Goal: Information Seeking & Learning: Find specific fact

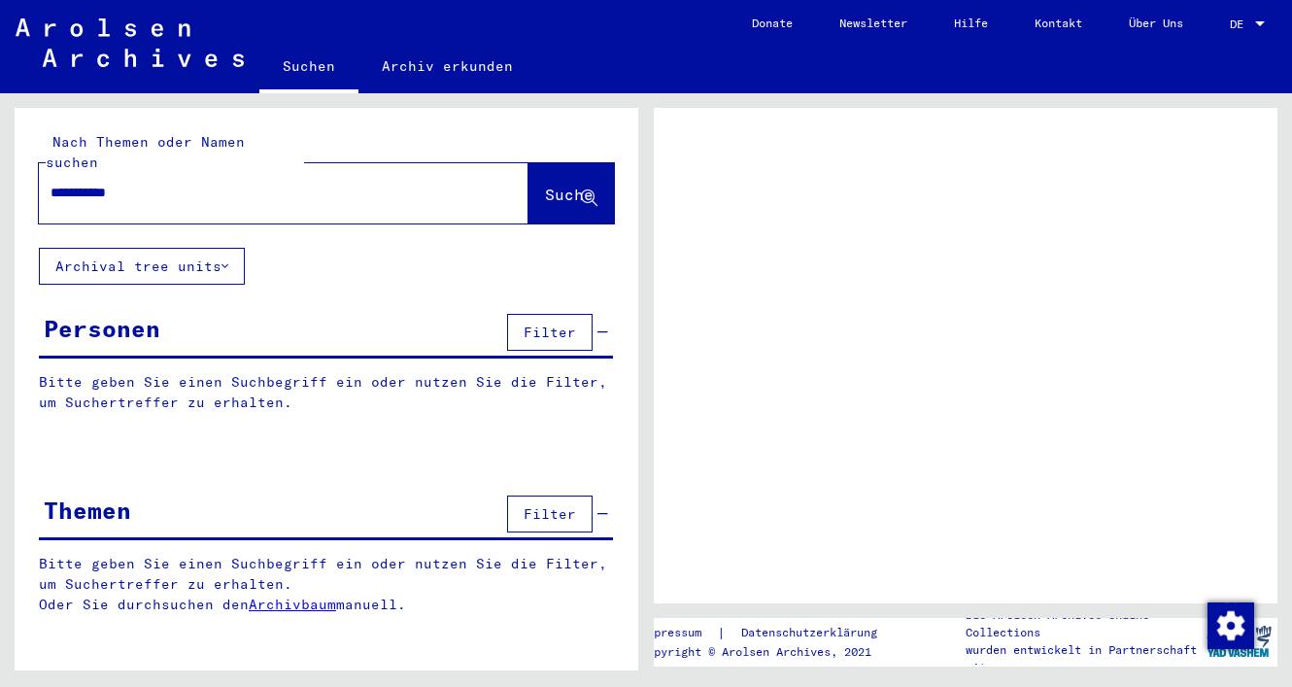
type input "**********"
click at [547, 186] on span "Suche" at bounding box center [571, 196] width 52 height 20
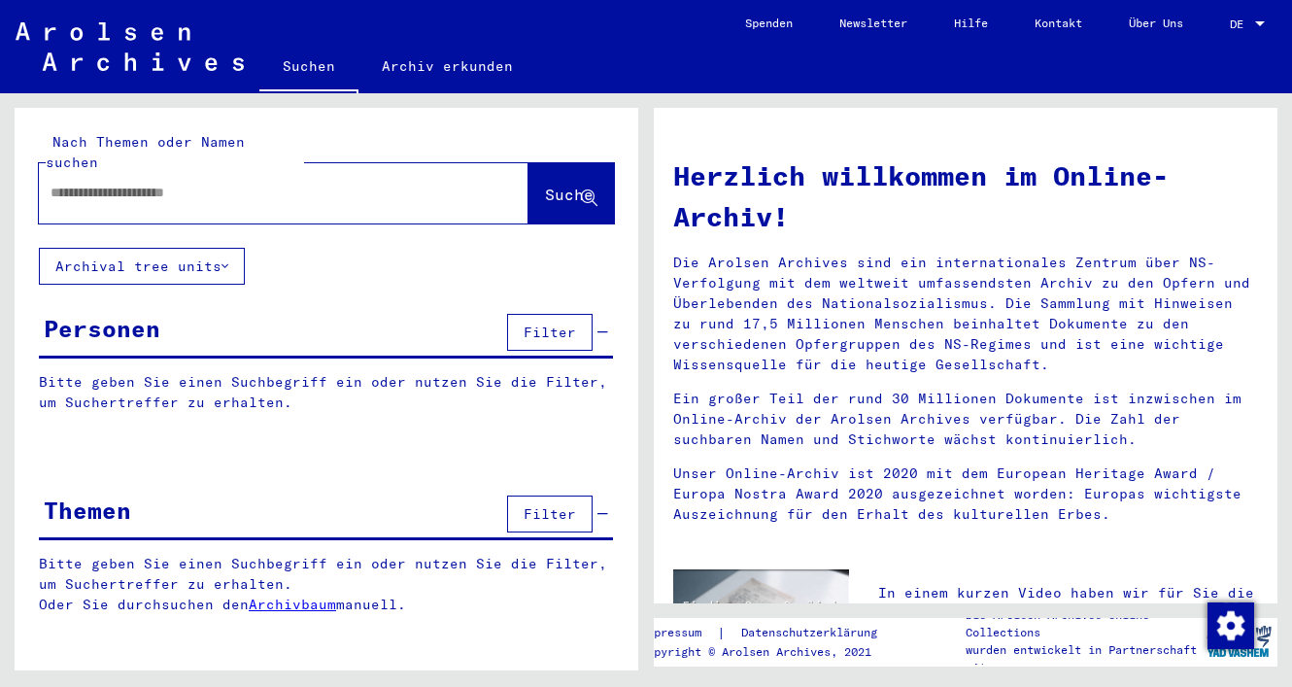
click at [429, 183] on input "text" at bounding box center [261, 193] width 420 height 20
type input "**********"
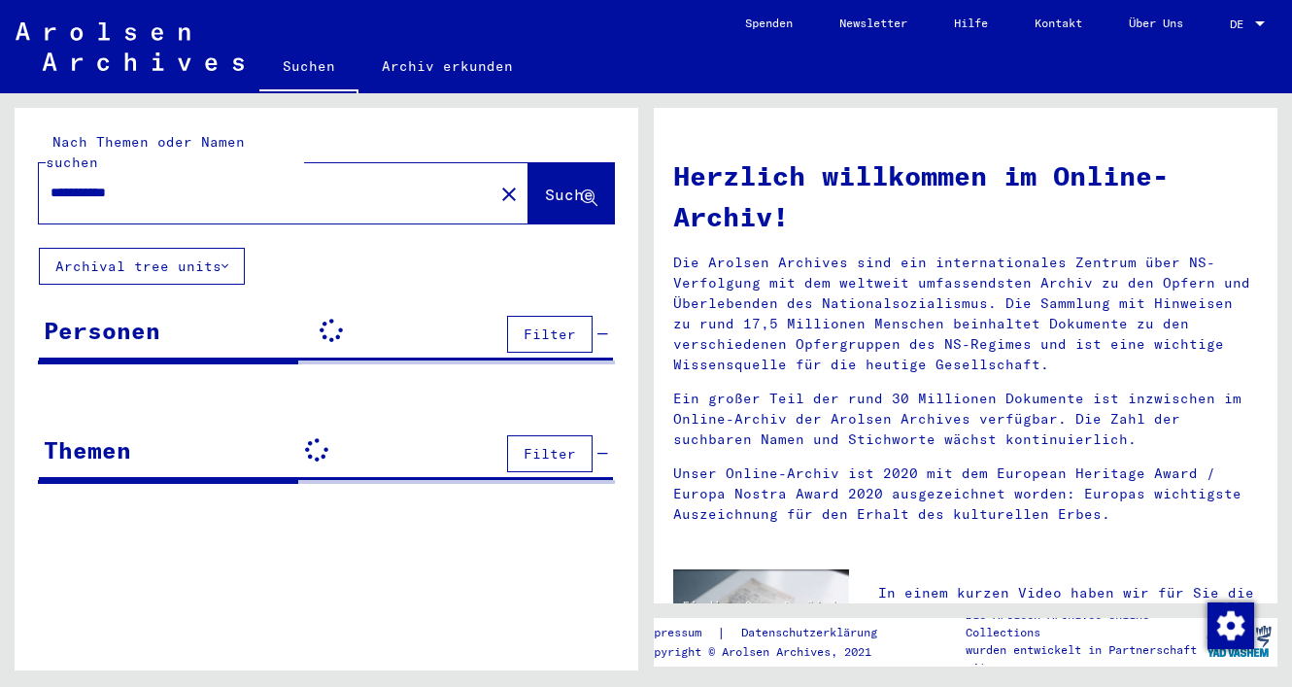
click at [583, 190] on icon at bounding box center [589, 198] width 17 height 17
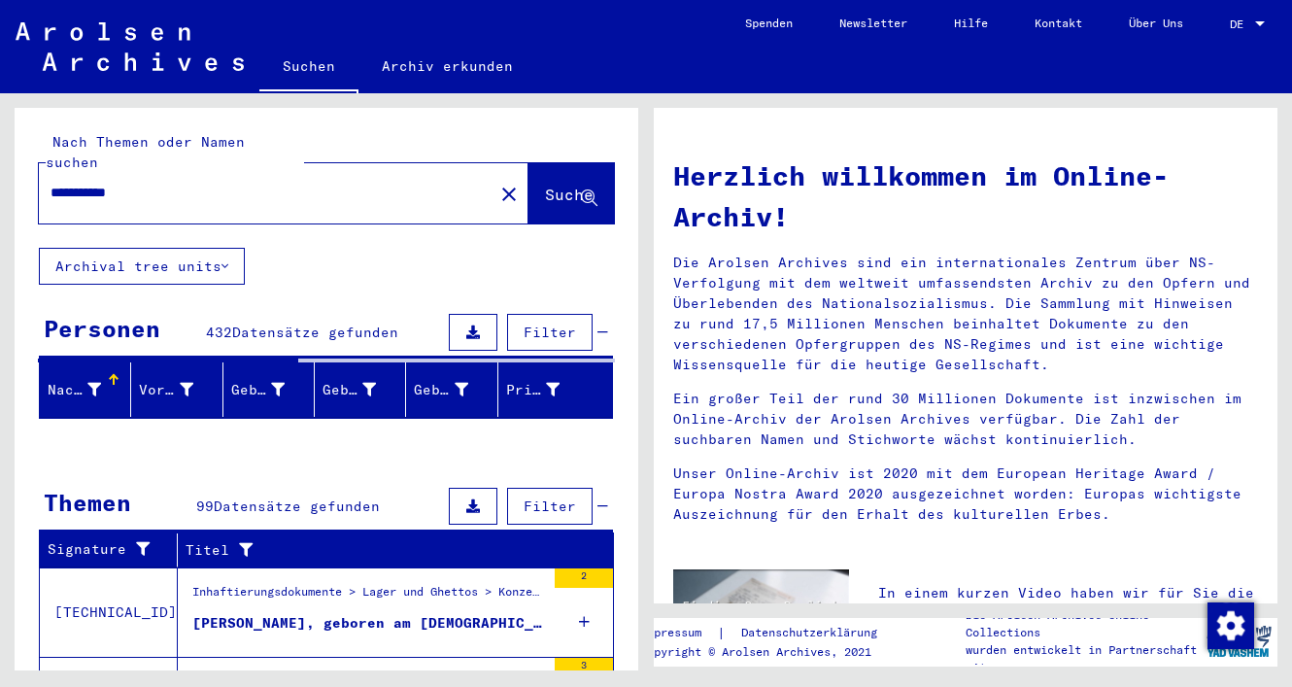
click at [624, 215] on div "**********" at bounding box center [327, 178] width 624 height 140
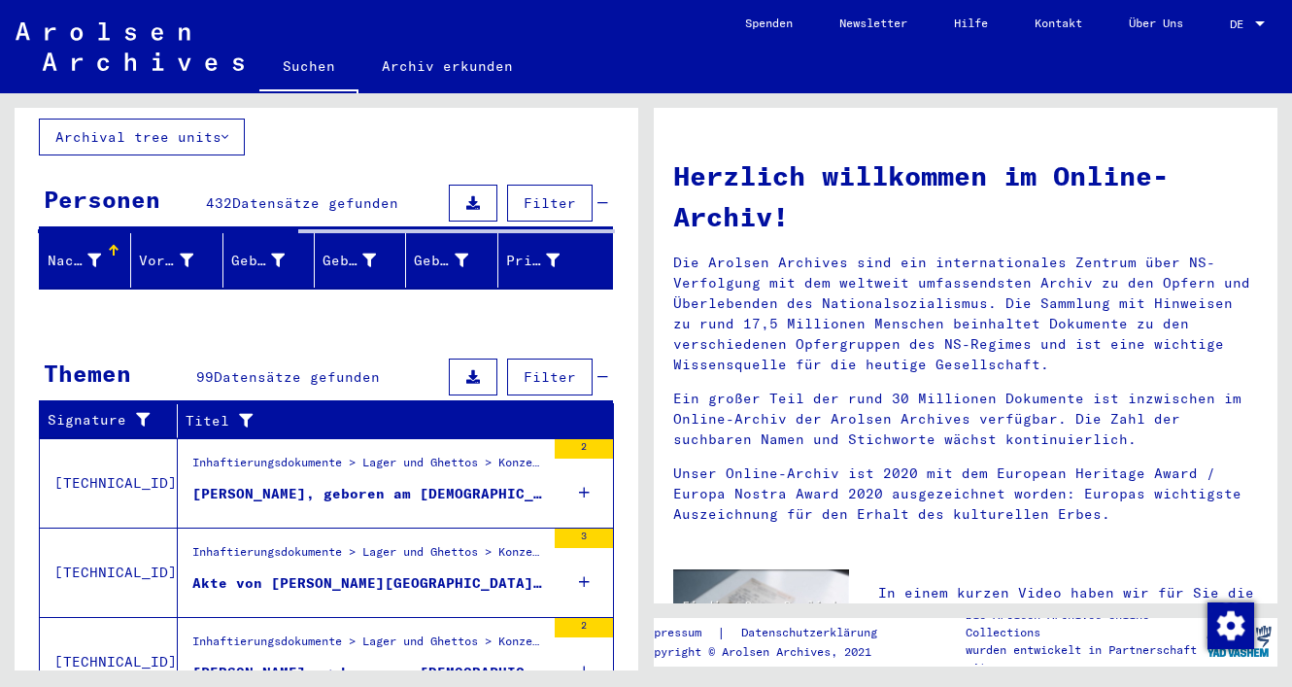
scroll to position [124, 0]
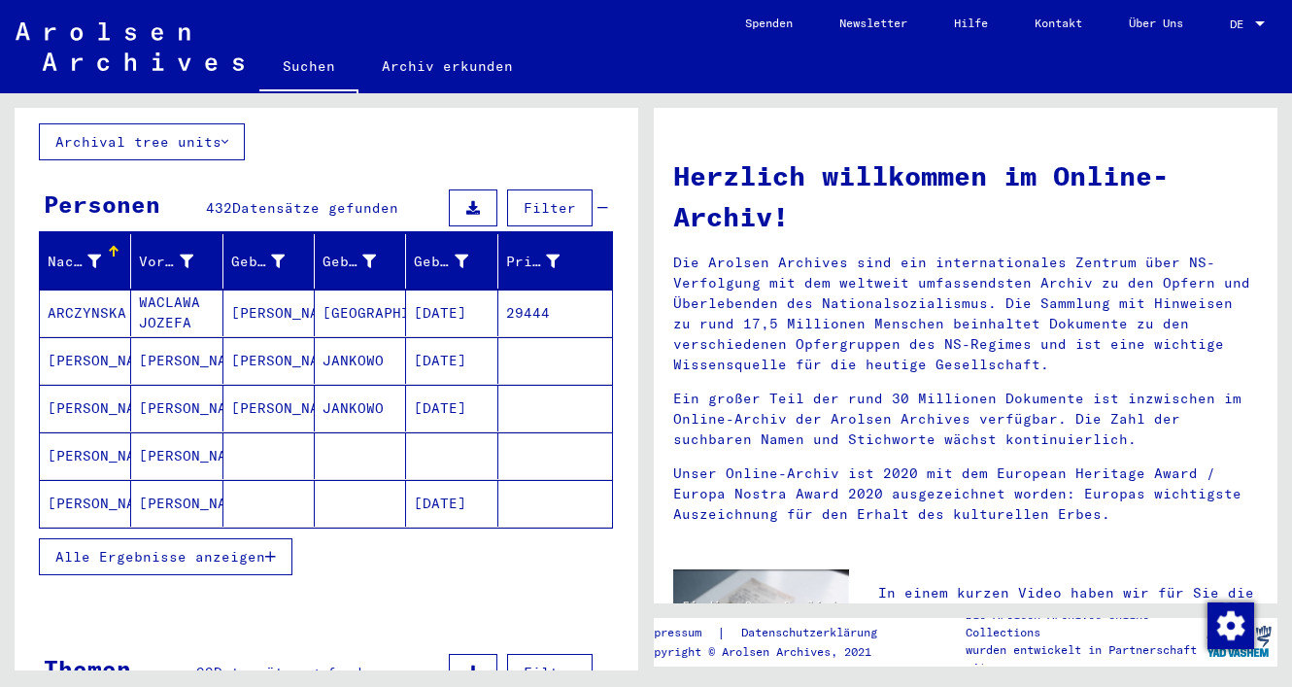
click at [275, 550] on icon "button" at bounding box center [270, 557] width 11 height 14
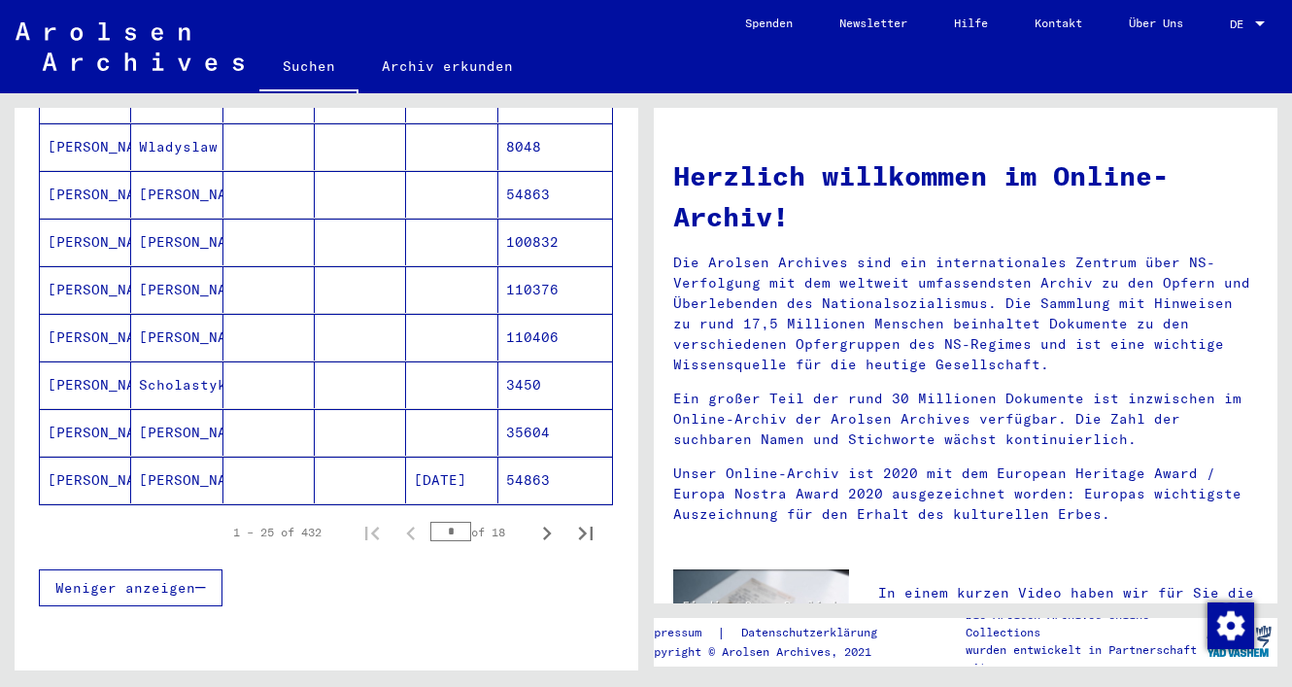
scroll to position [1106, 0]
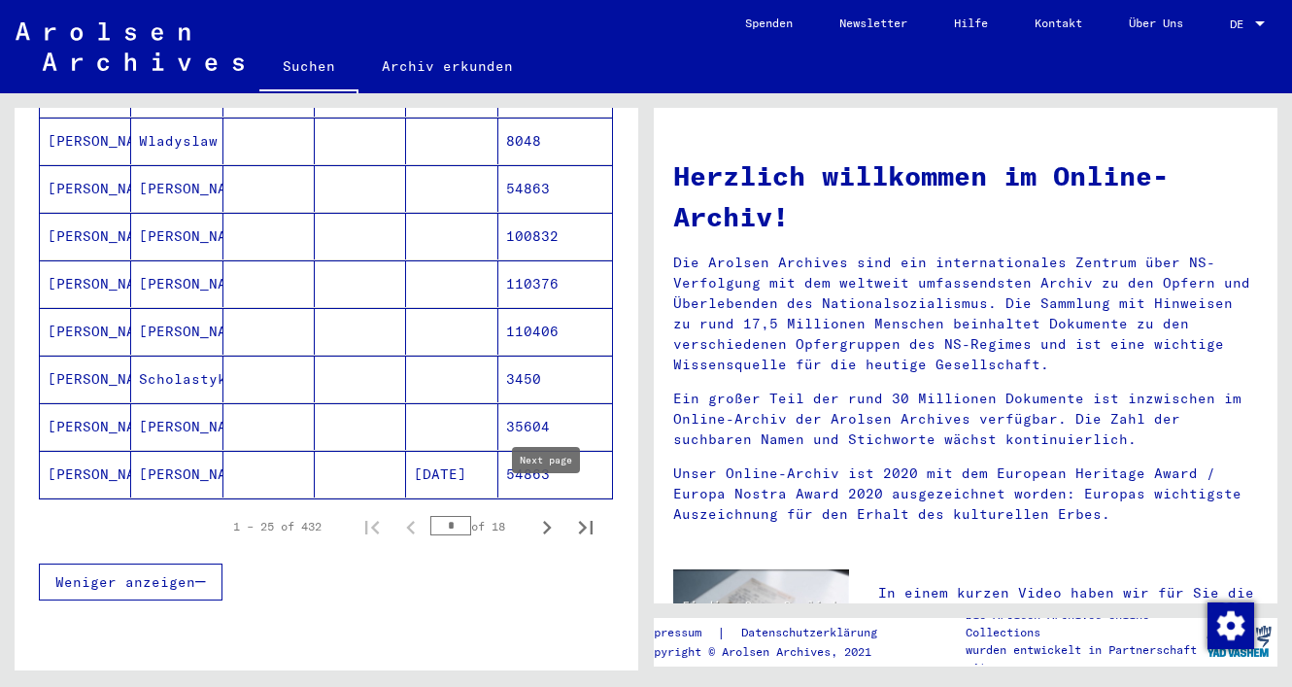
click at [543, 514] on icon "Next page" at bounding box center [546, 527] width 27 height 27
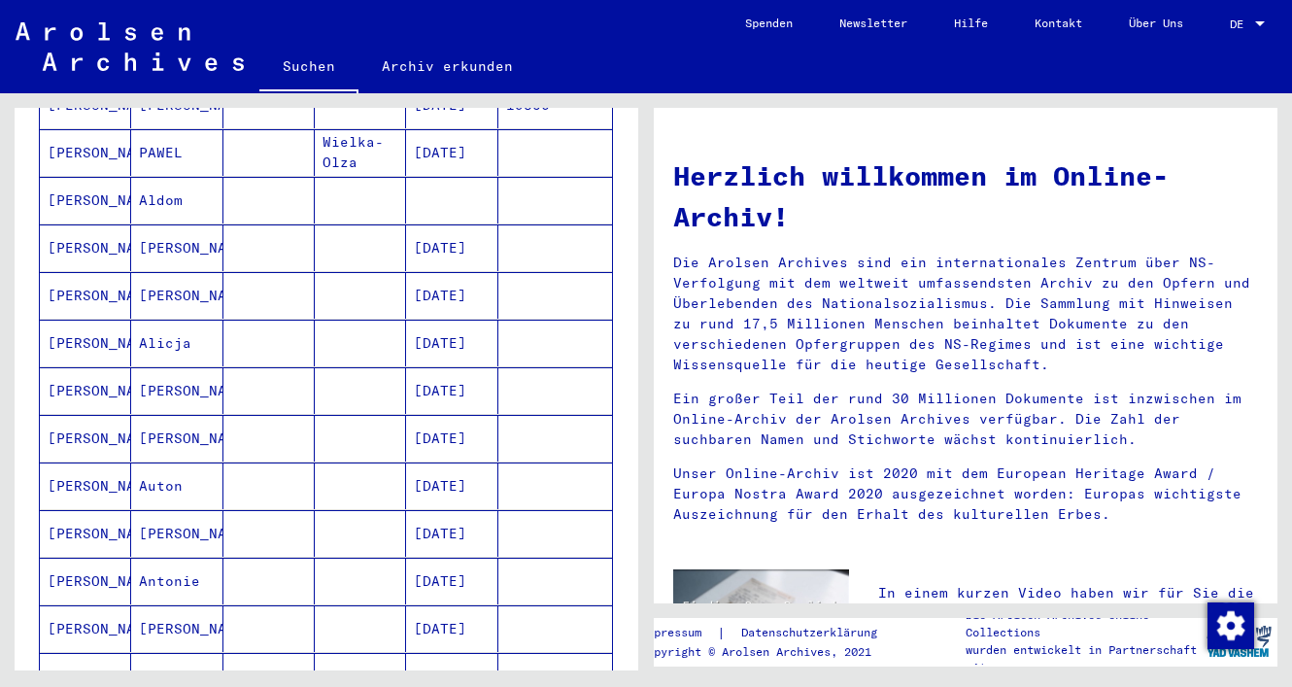
scroll to position [801, 0]
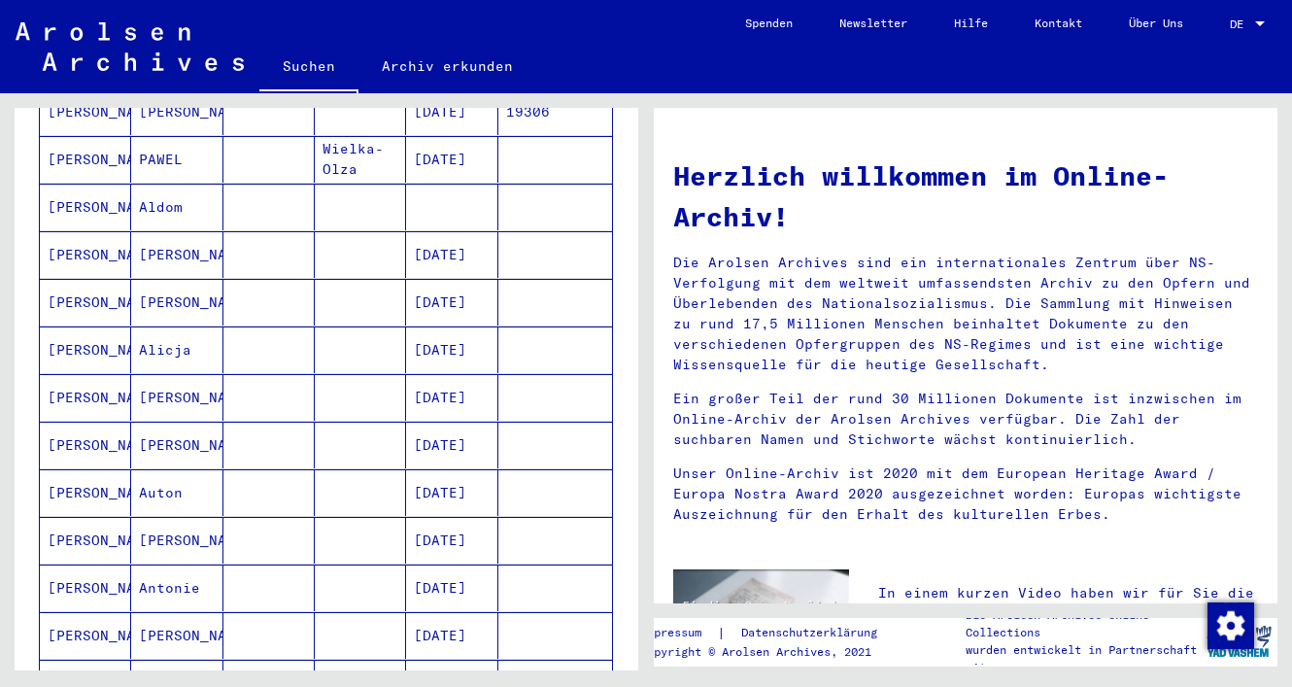
click at [204, 197] on mat-cell "Aldom" at bounding box center [176, 207] width 91 height 47
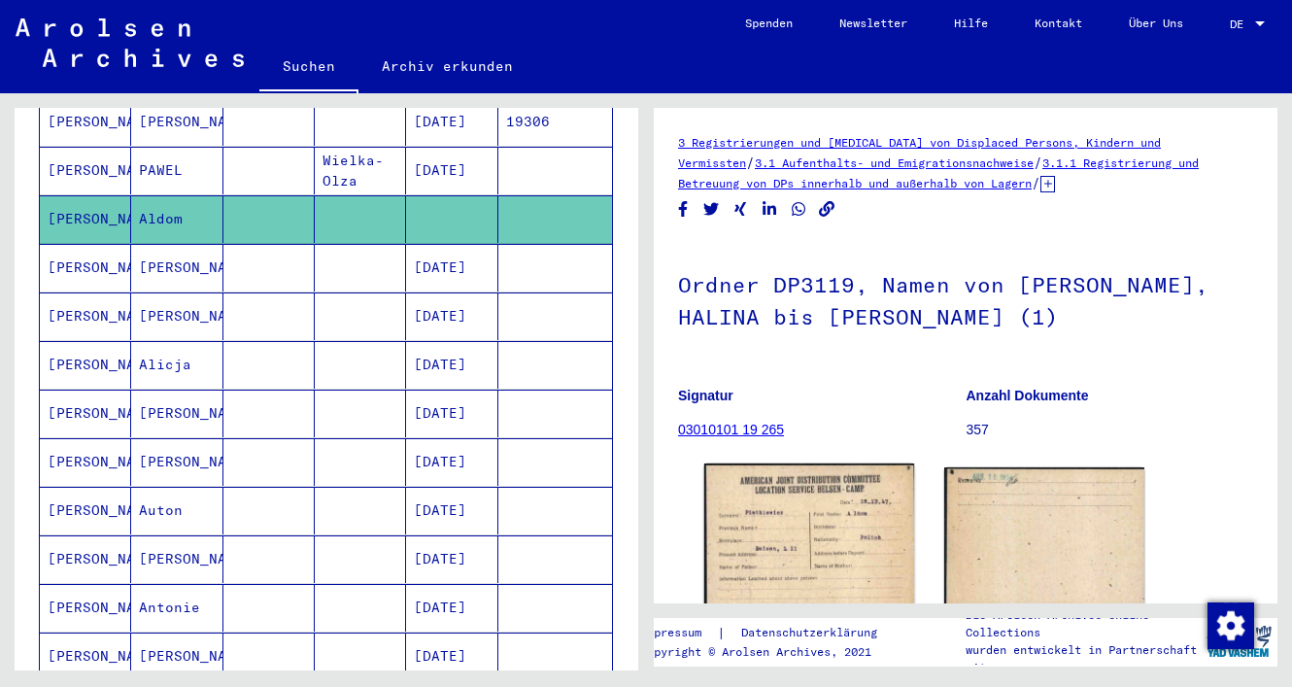
click at [763, 510] on img at bounding box center [809, 537] width 210 height 148
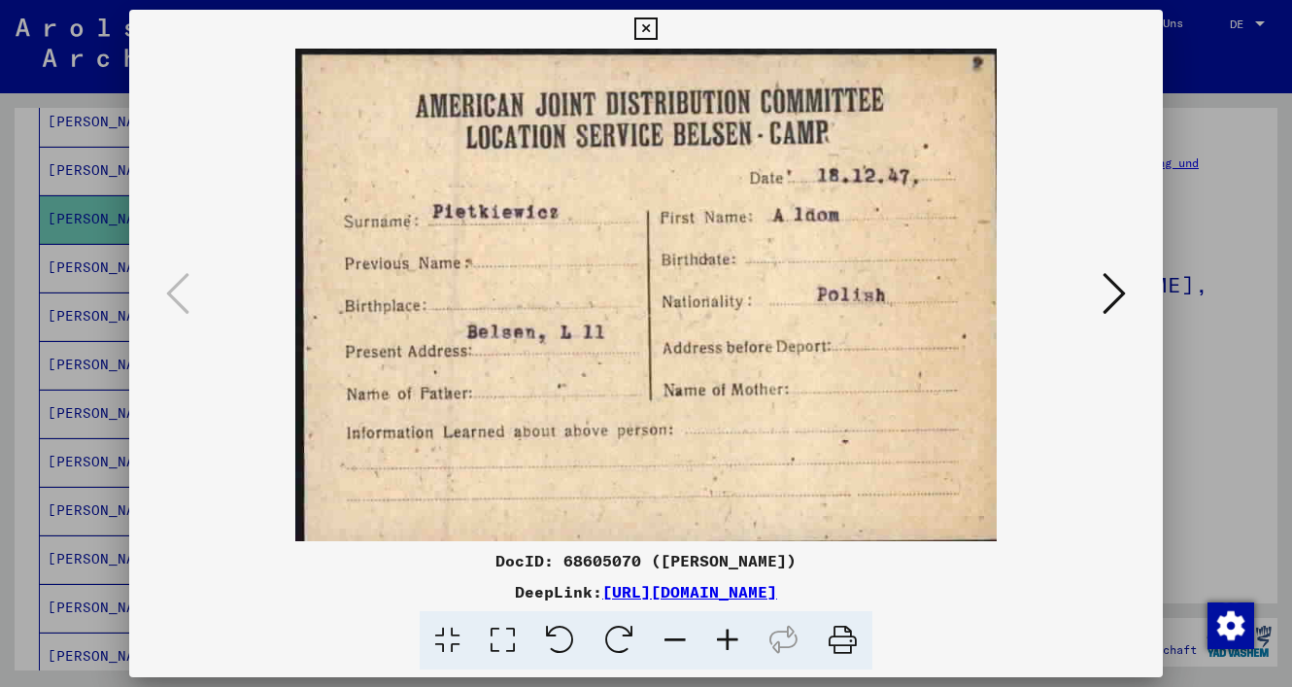
click at [657, 35] on icon at bounding box center [645, 28] width 22 height 23
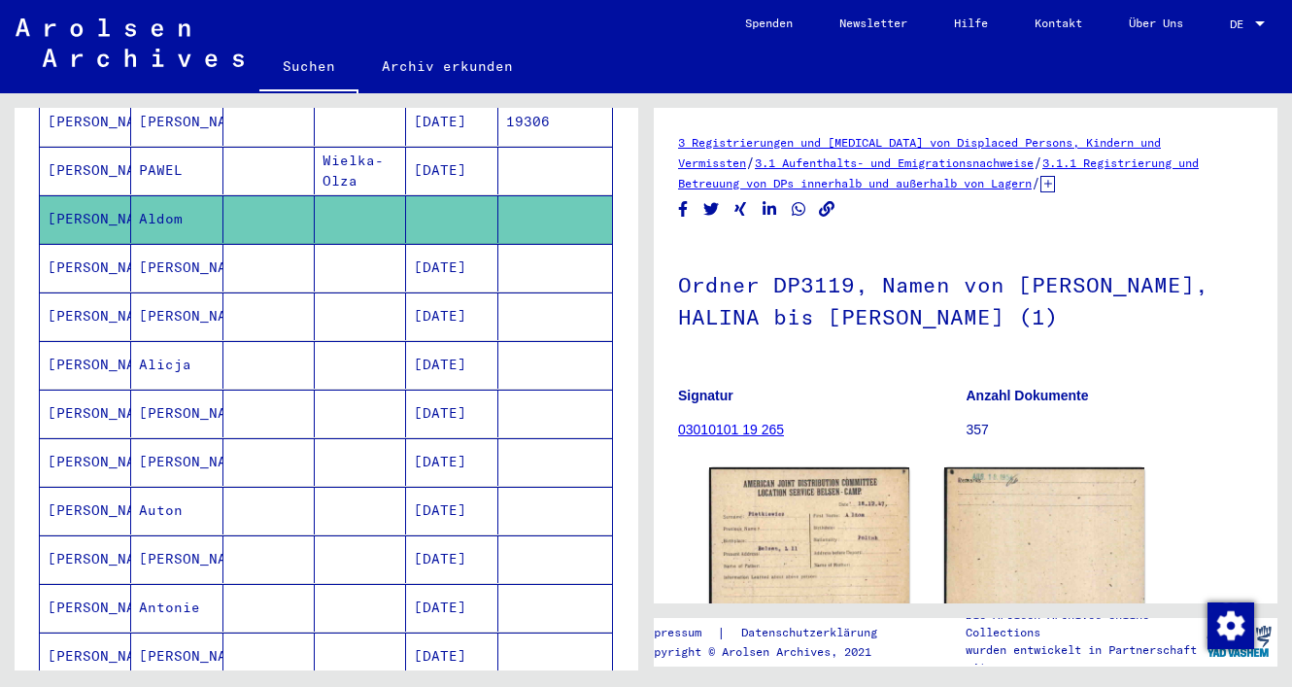
click at [191, 250] on mat-cell "[PERSON_NAME]" at bounding box center [176, 268] width 91 height 48
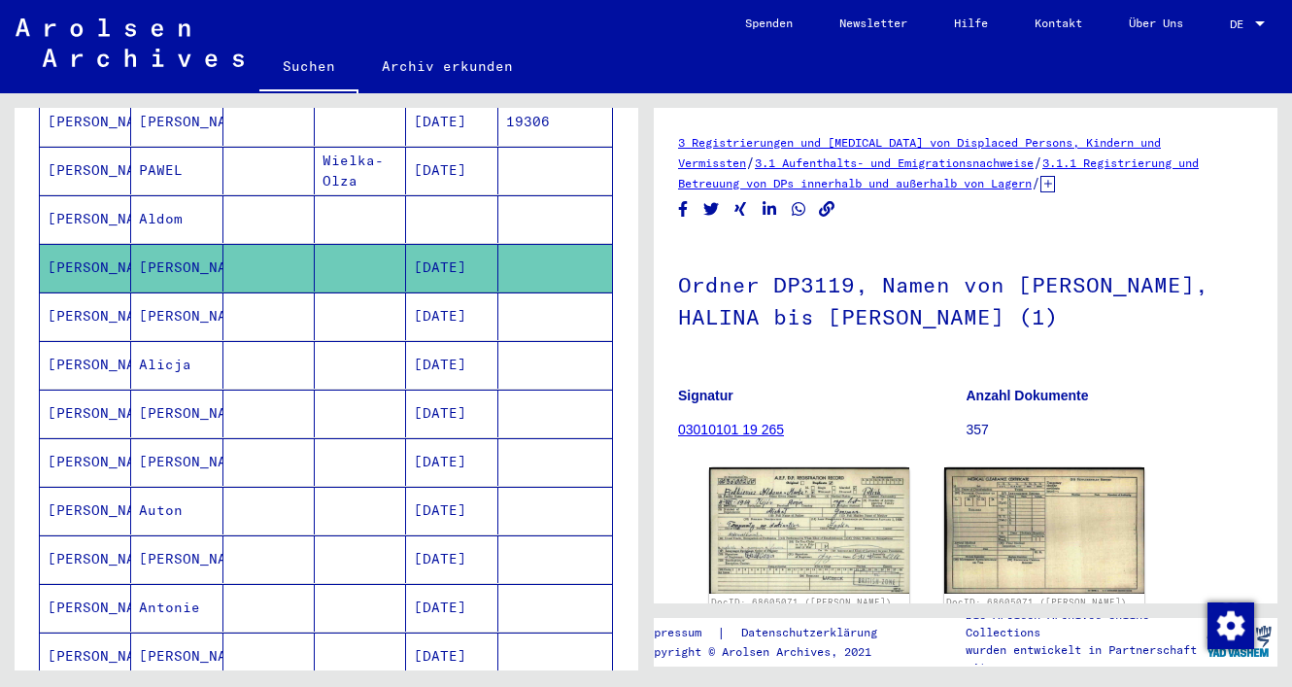
click at [188, 302] on mat-cell "[PERSON_NAME]" at bounding box center [176, 316] width 91 height 48
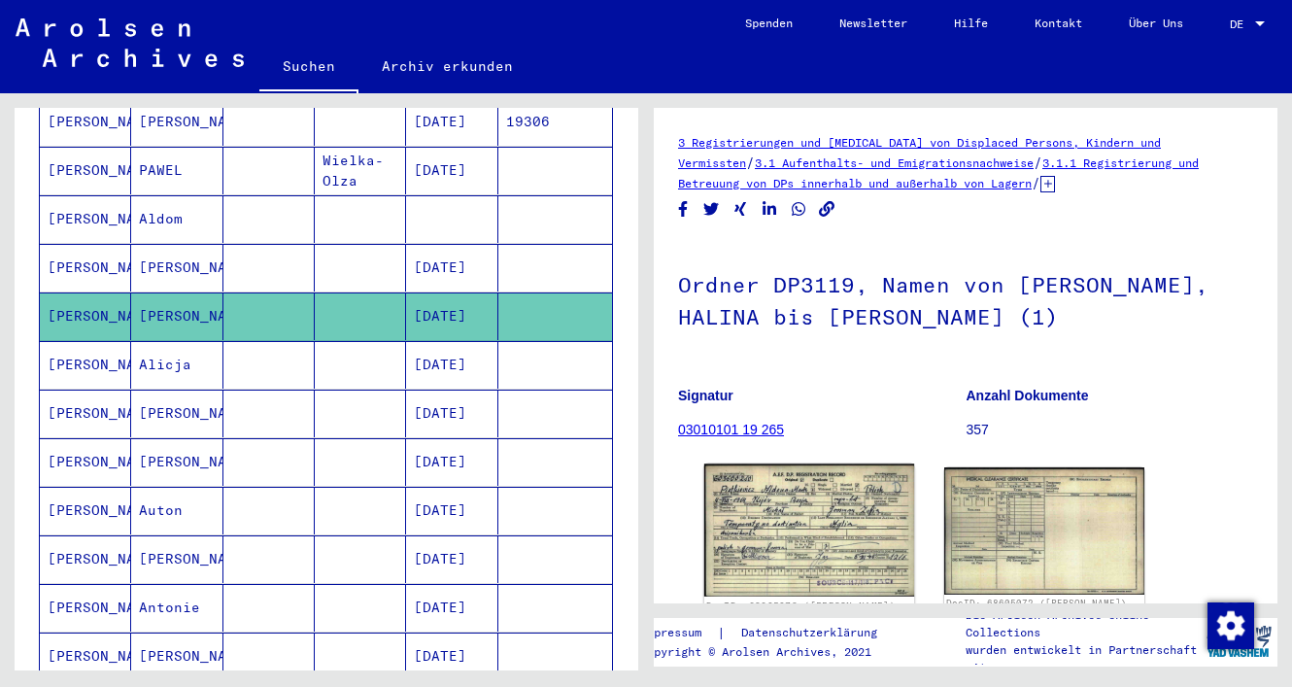
click at [750, 497] on img at bounding box center [809, 530] width 210 height 132
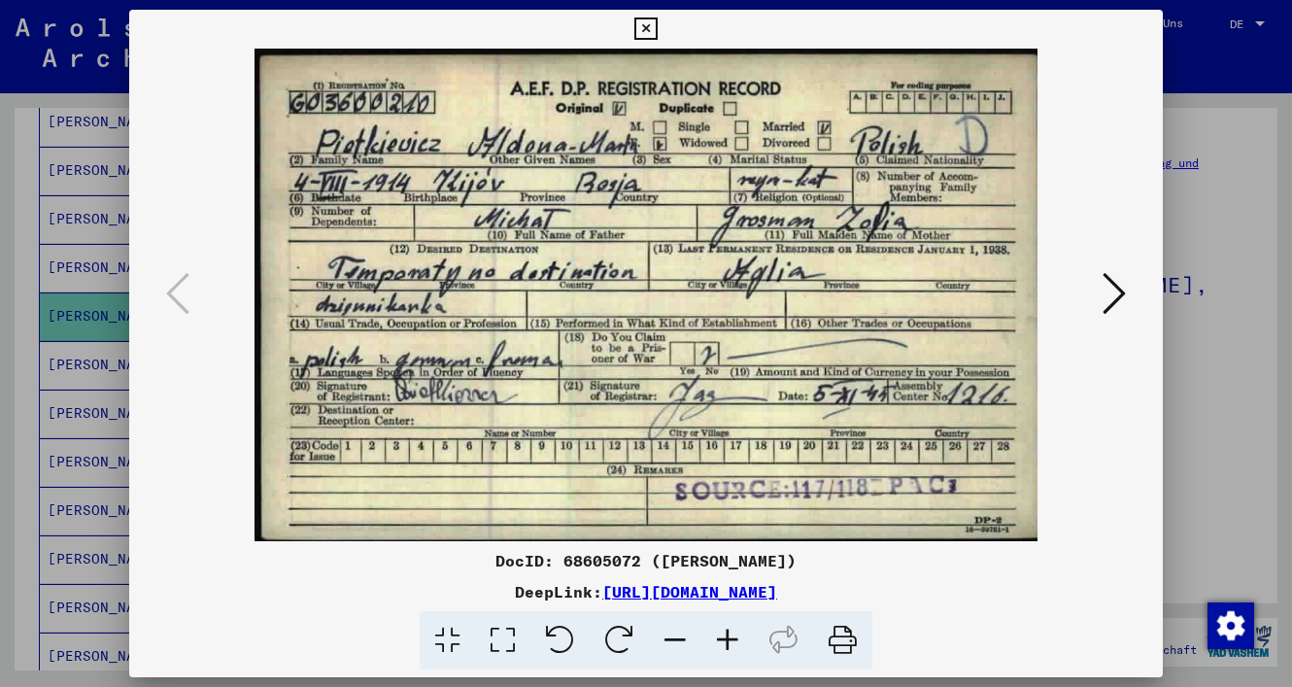
click at [657, 31] on icon at bounding box center [645, 28] width 22 height 23
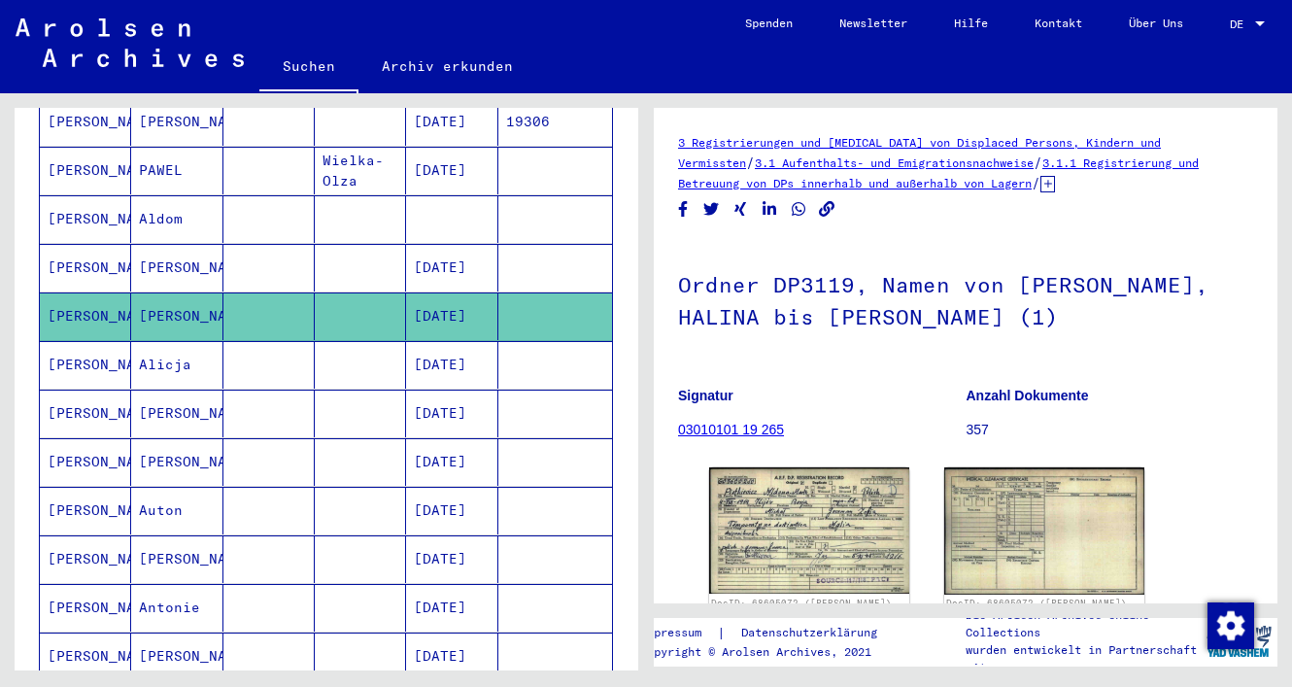
click at [189, 248] on mat-cell "[PERSON_NAME]" at bounding box center [176, 268] width 91 height 48
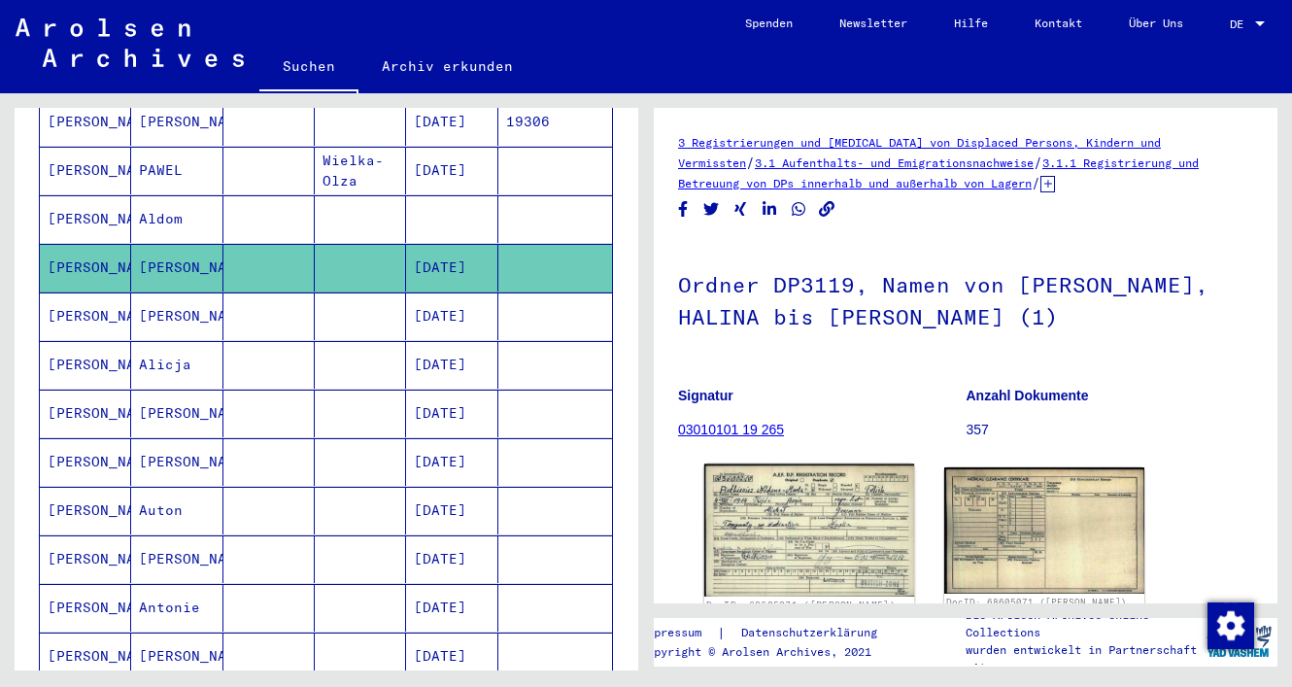
click at [777, 537] on img at bounding box center [809, 530] width 210 height 132
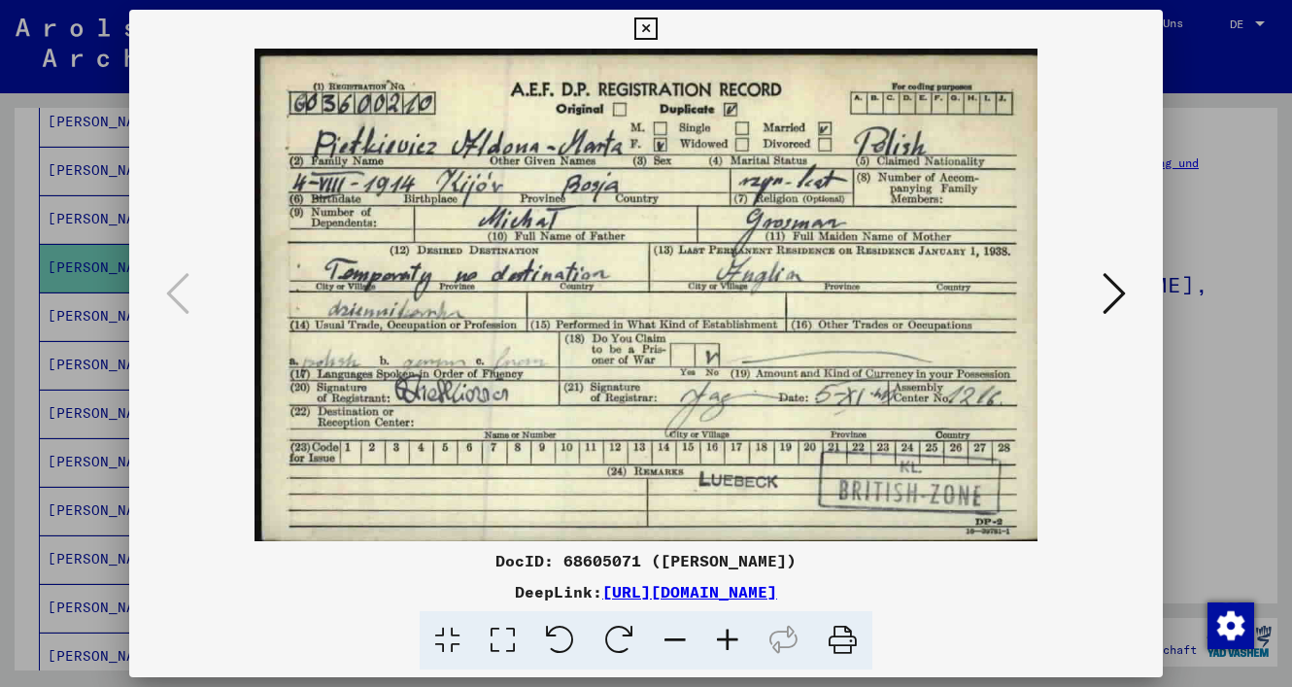
click at [657, 30] on icon at bounding box center [645, 28] width 22 height 23
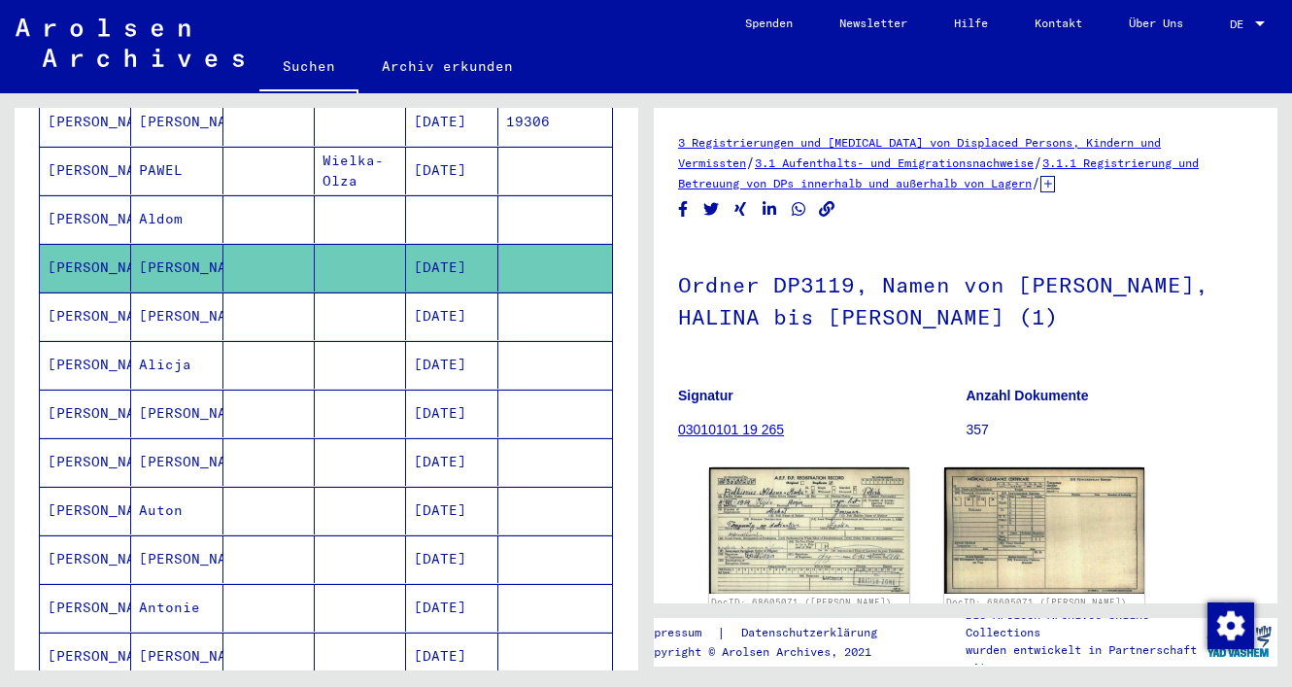
click at [629, 295] on div "Nachname Vorname Geburtsname Geburt‏ Geburtsdatum Prisoner # [PERSON_NAME] [DAT…" at bounding box center [327, 255] width 624 height 1397
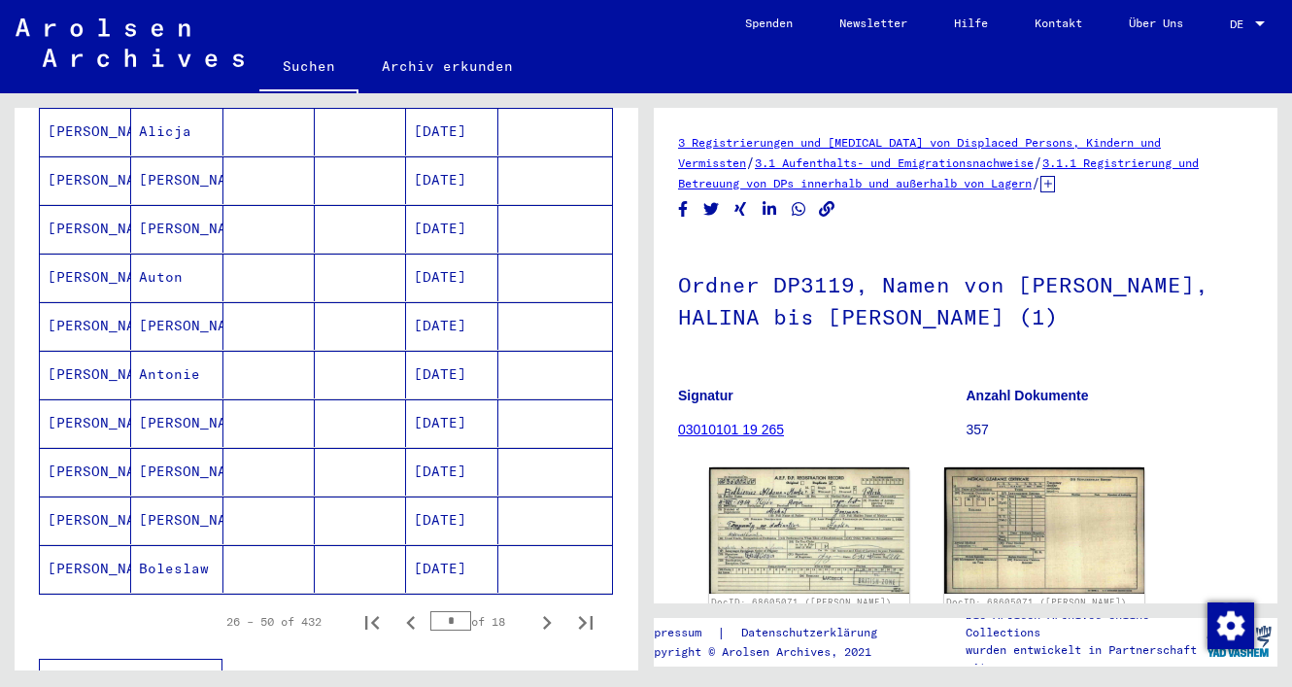
scroll to position [1056, 0]
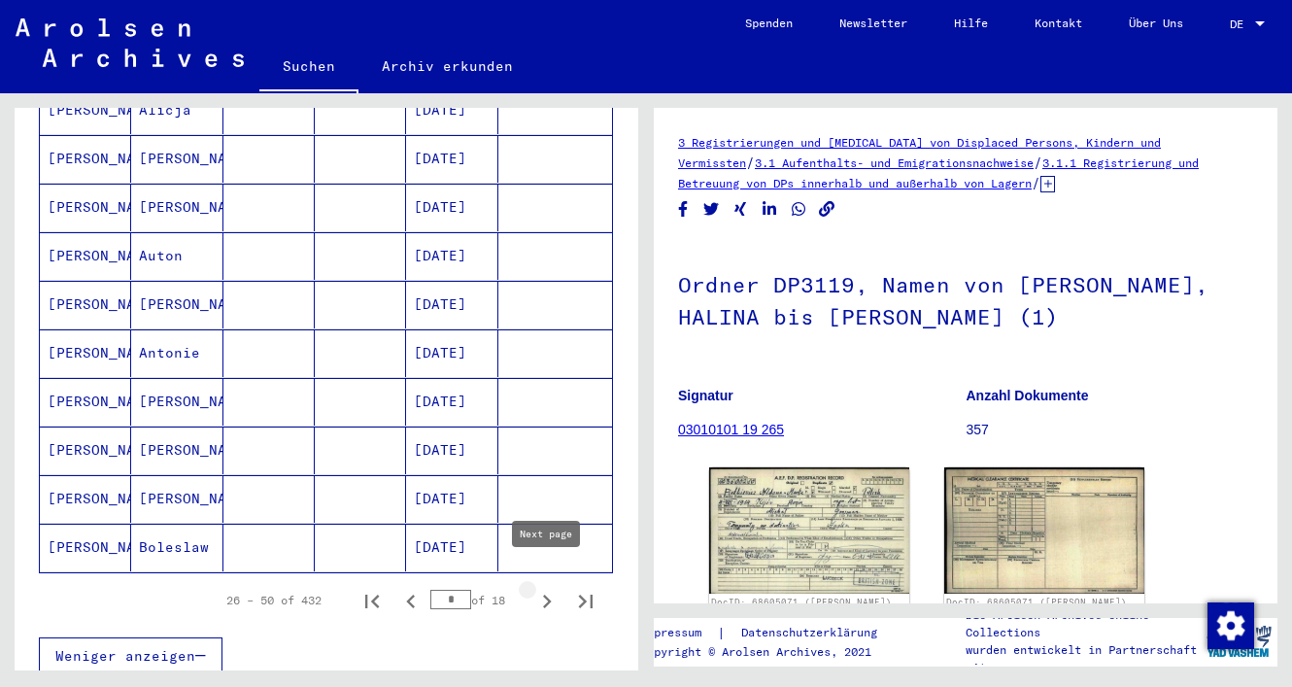
click at [551, 588] on icon "Next page" at bounding box center [546, 601] width 27 height 27
click at [548, 595] on icon "Next page" at bounding box center [547, 602] width 9 height 14
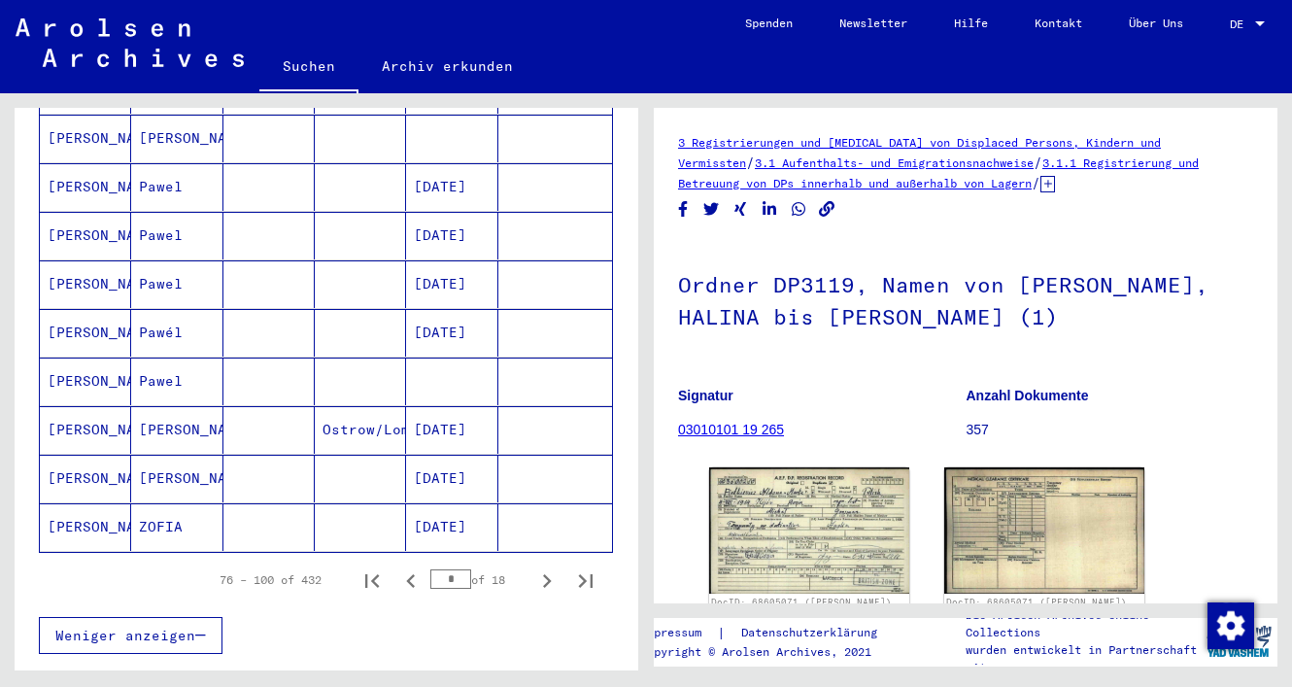
scroll to position [1079, 0]
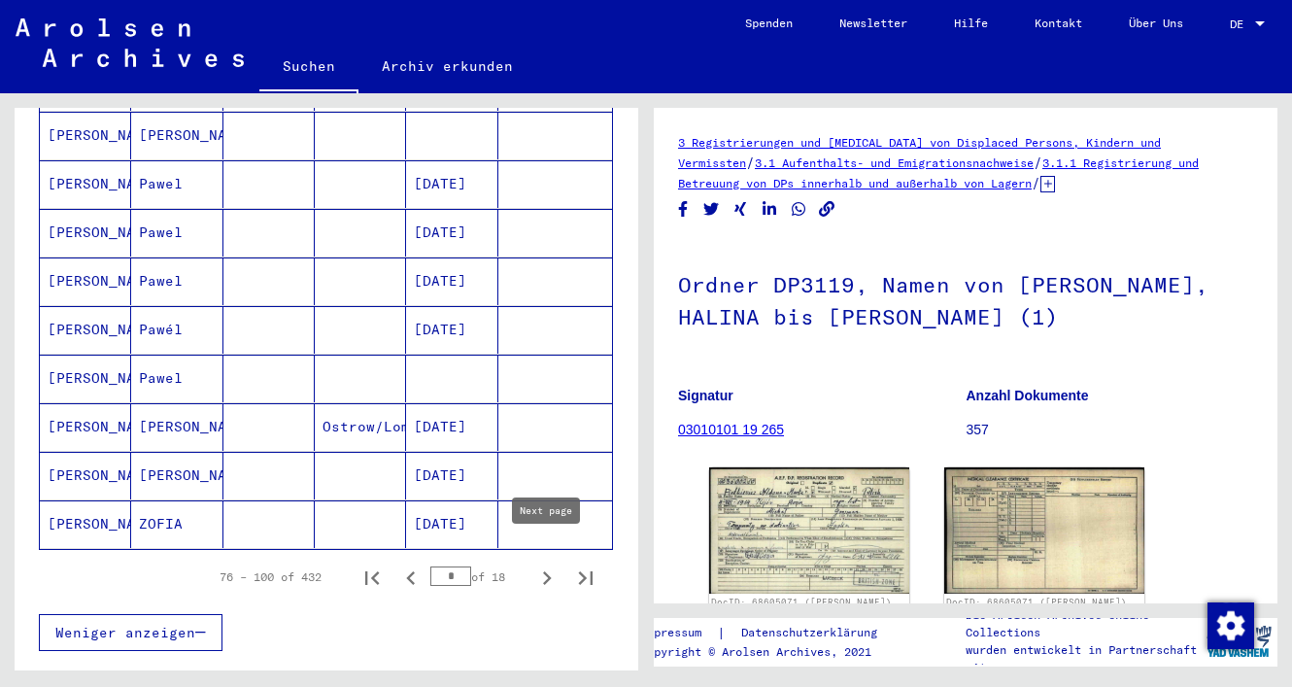
click at [547, 564] on icon "Next page" at bounding box center [546, 577] width 27 height 27
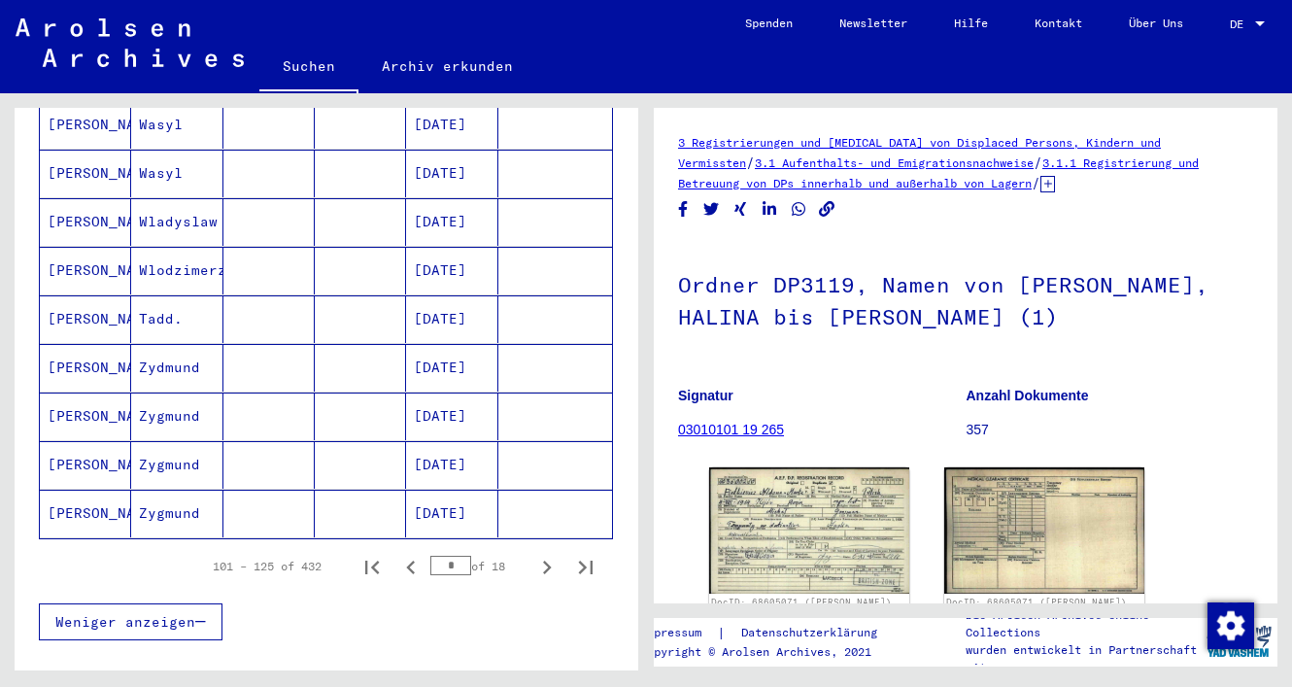
scroll to position [1092, 0]
click at [543, 552] on icon "Next page" at bounding box center [546, 565] width 27 height 27
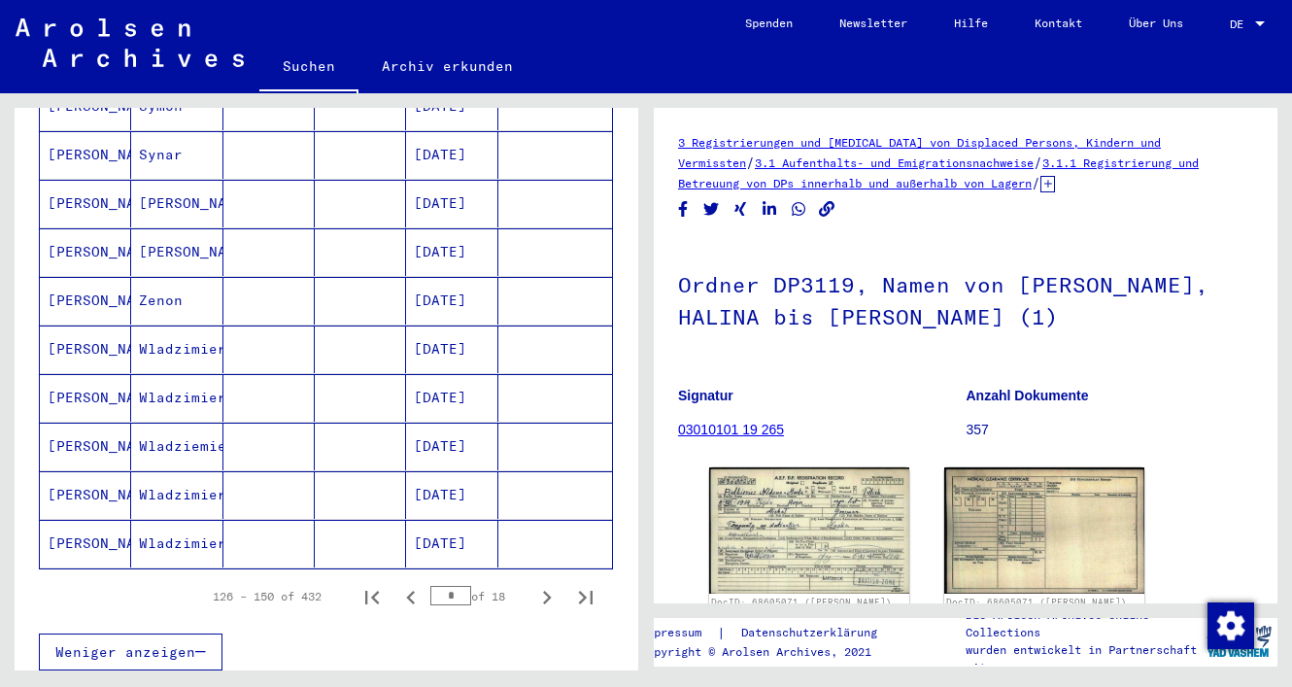
scroll to position [1111, 0]
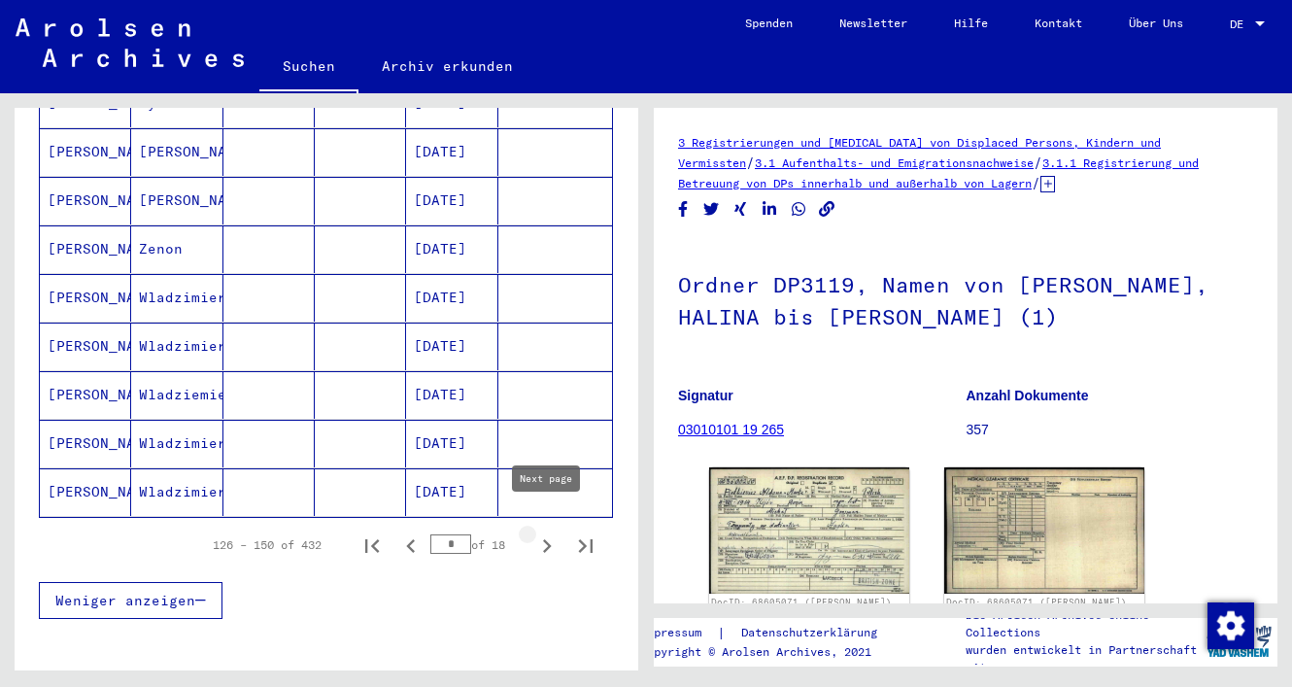
click at [545, 539] on icon "Next page" at bounding box center [547, 546] width 9 height 14
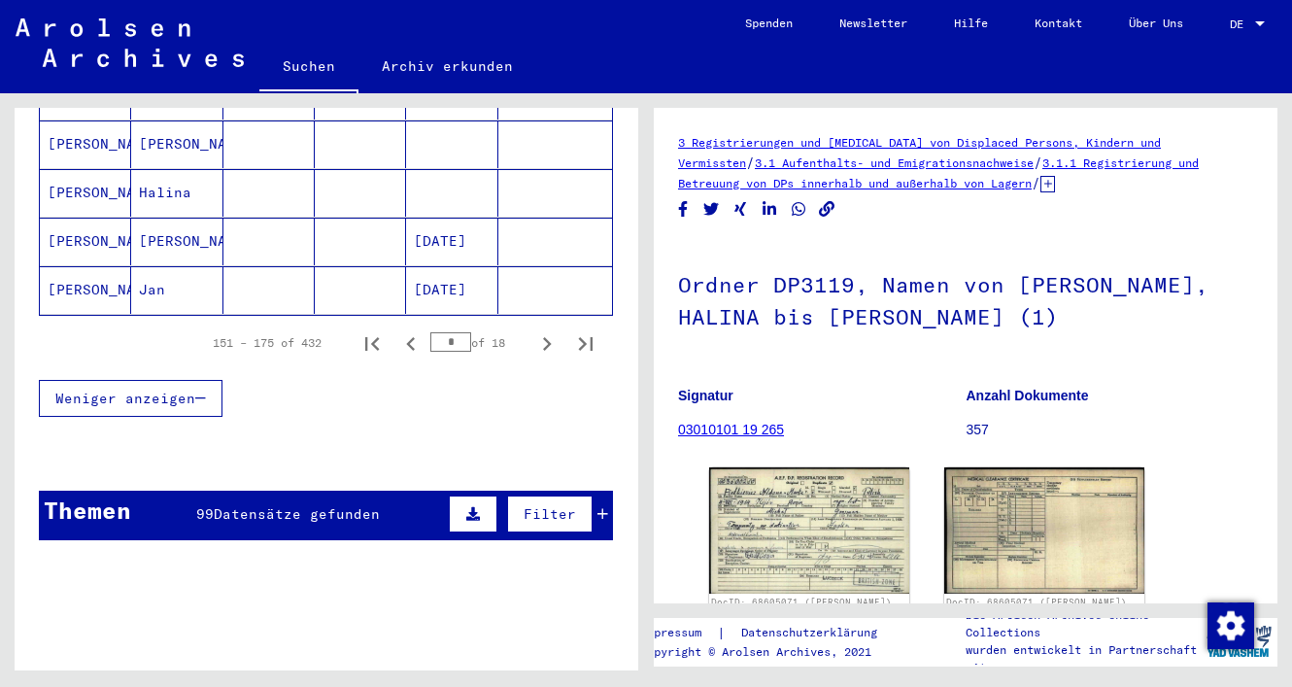
scroll to position [1351, 0]
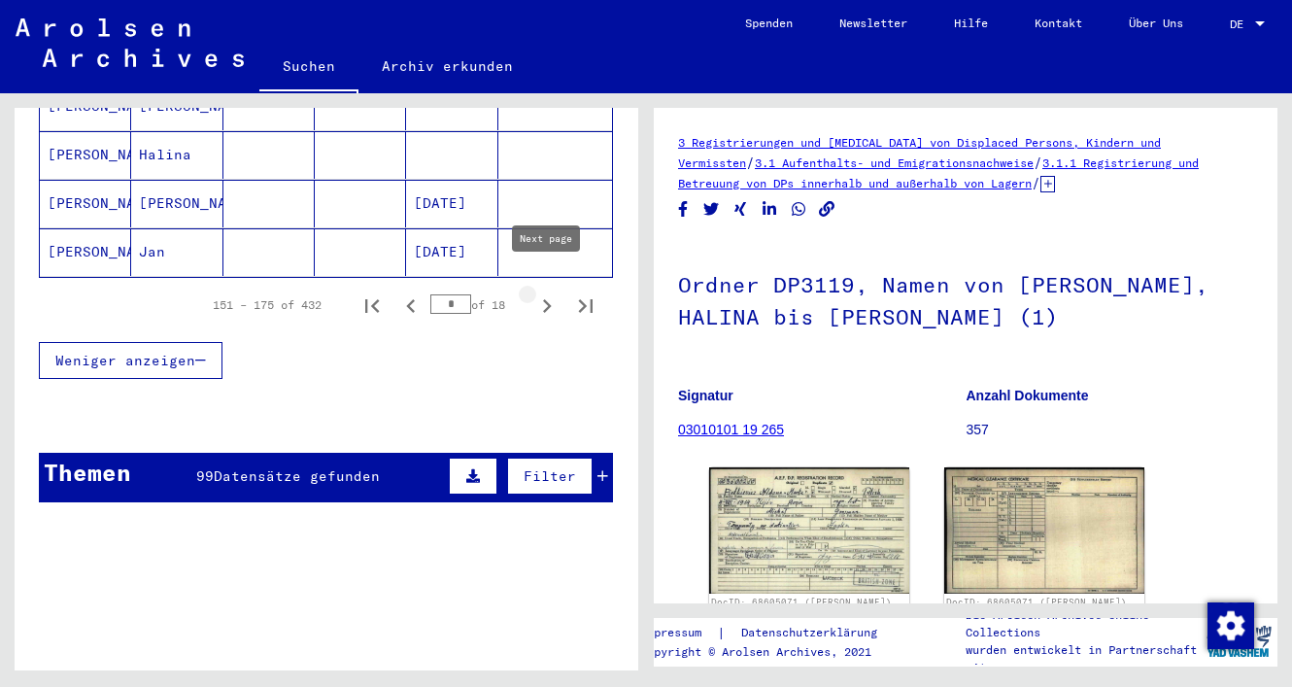
click at [547, 292] on icon "Next page" at bounding box center [546, 305] width 27 height 27
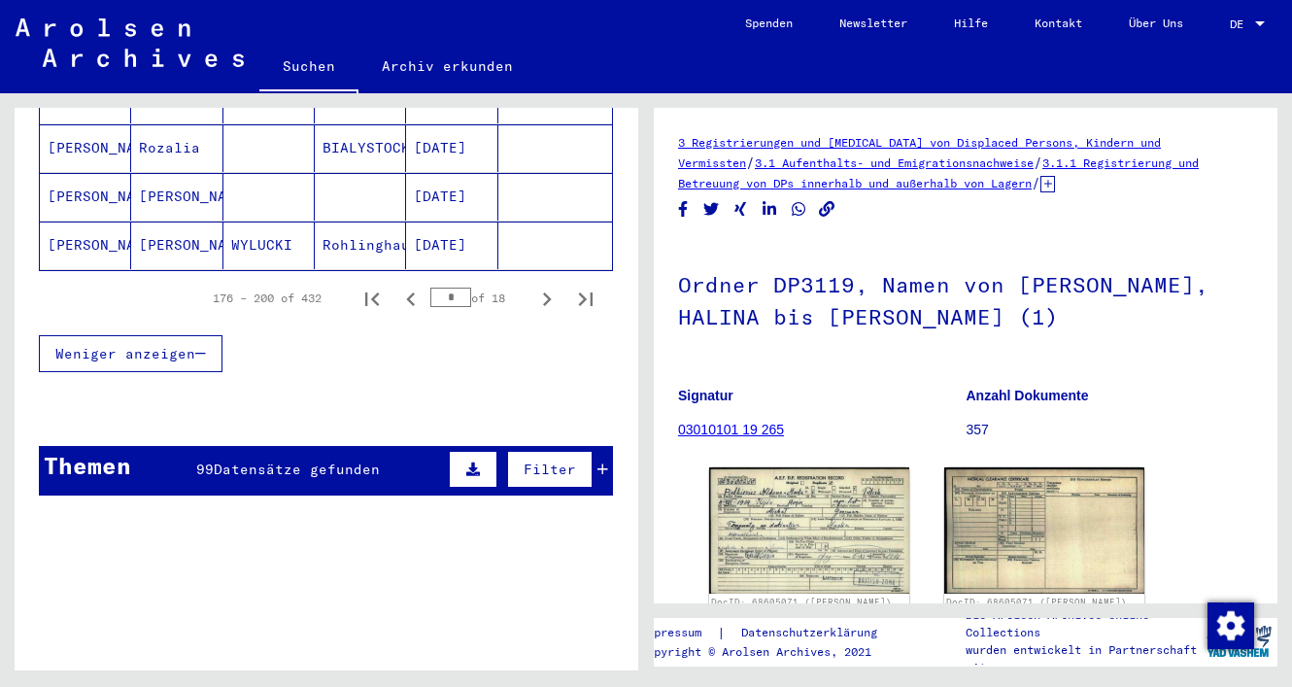
scroll to position [1365, 0]
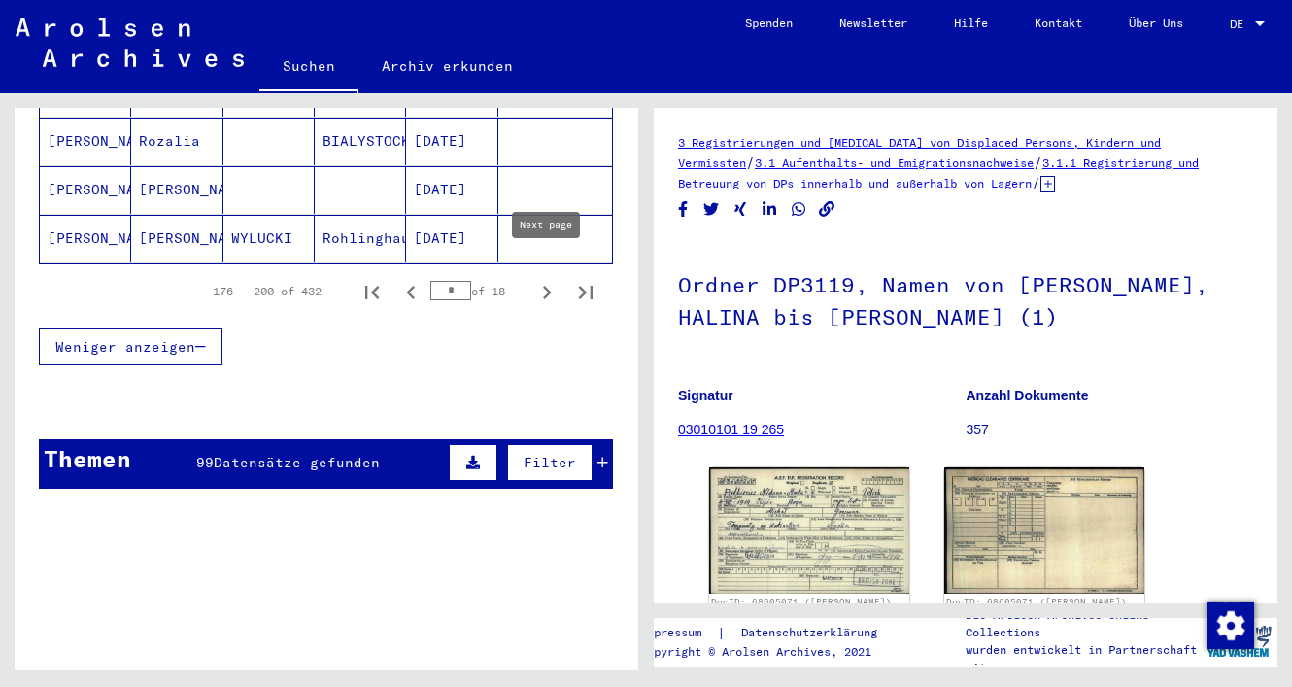
click at [547, 279] on icon "Next page" at bounding box center [546, 292] width 27 height 27
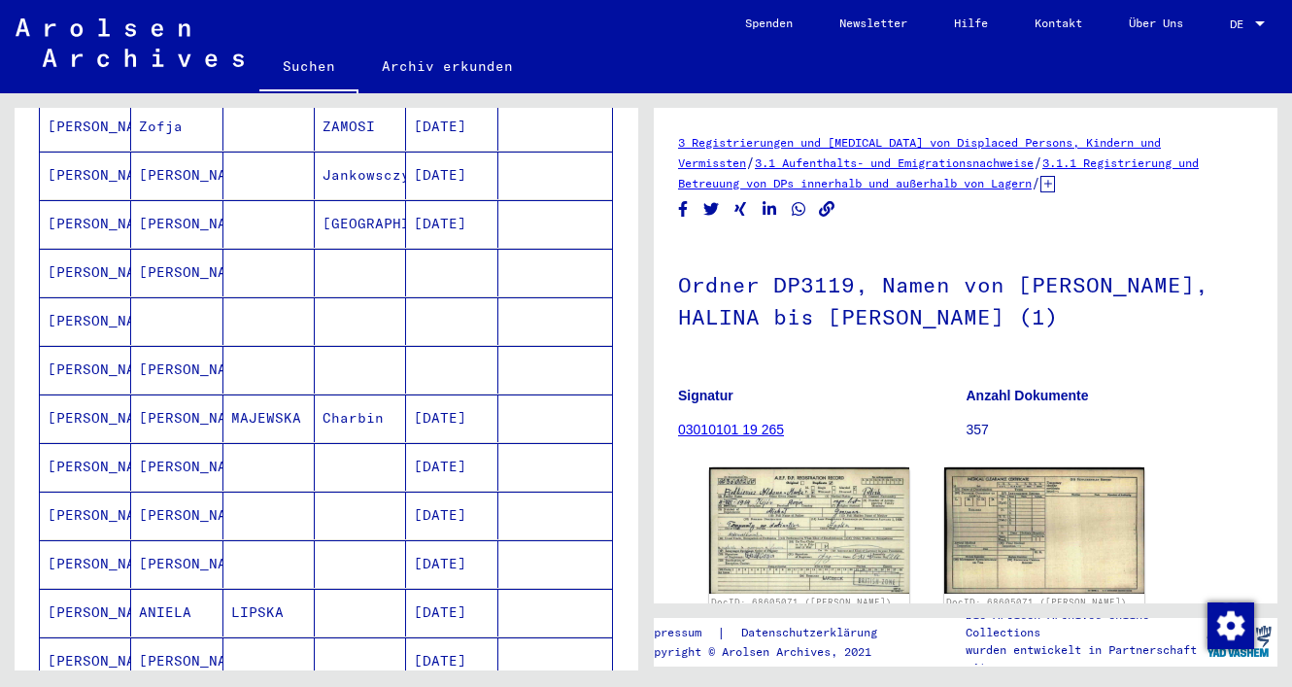
scroll to position [619, 0]
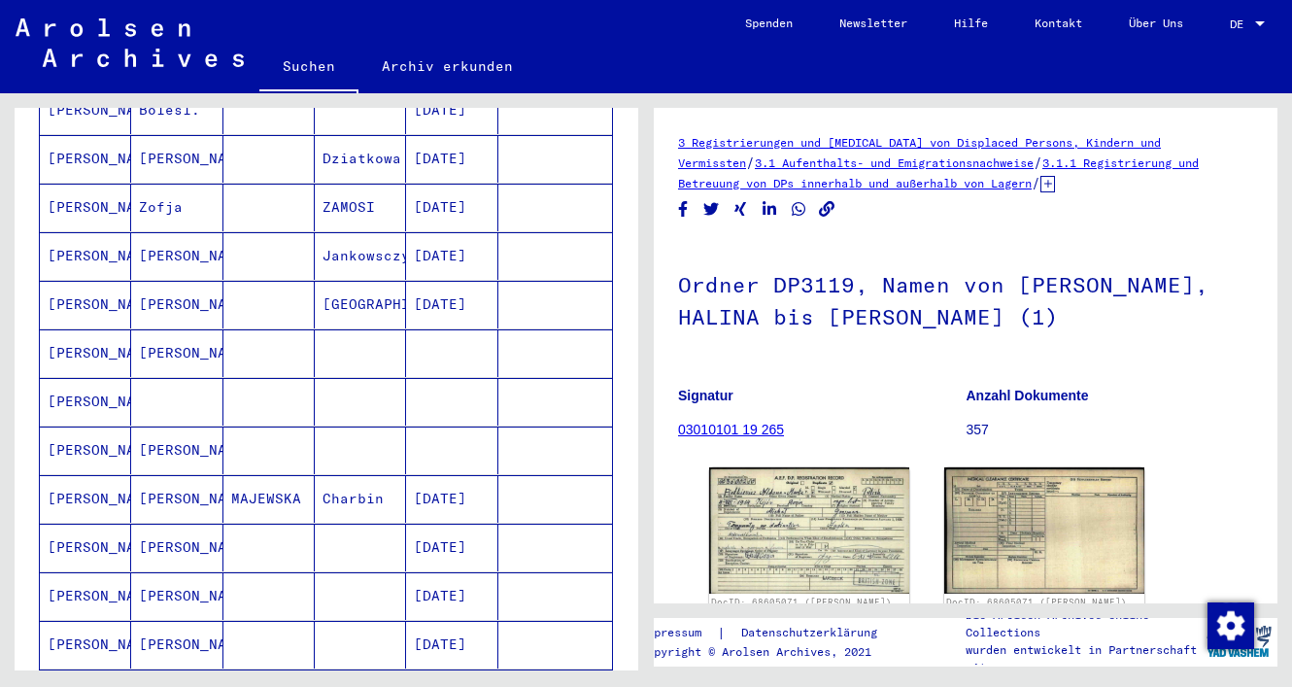
click at [113, 384] on mat-cell "[PERSON_NAME]" at bounding box center [85, 402] width 91 height 48
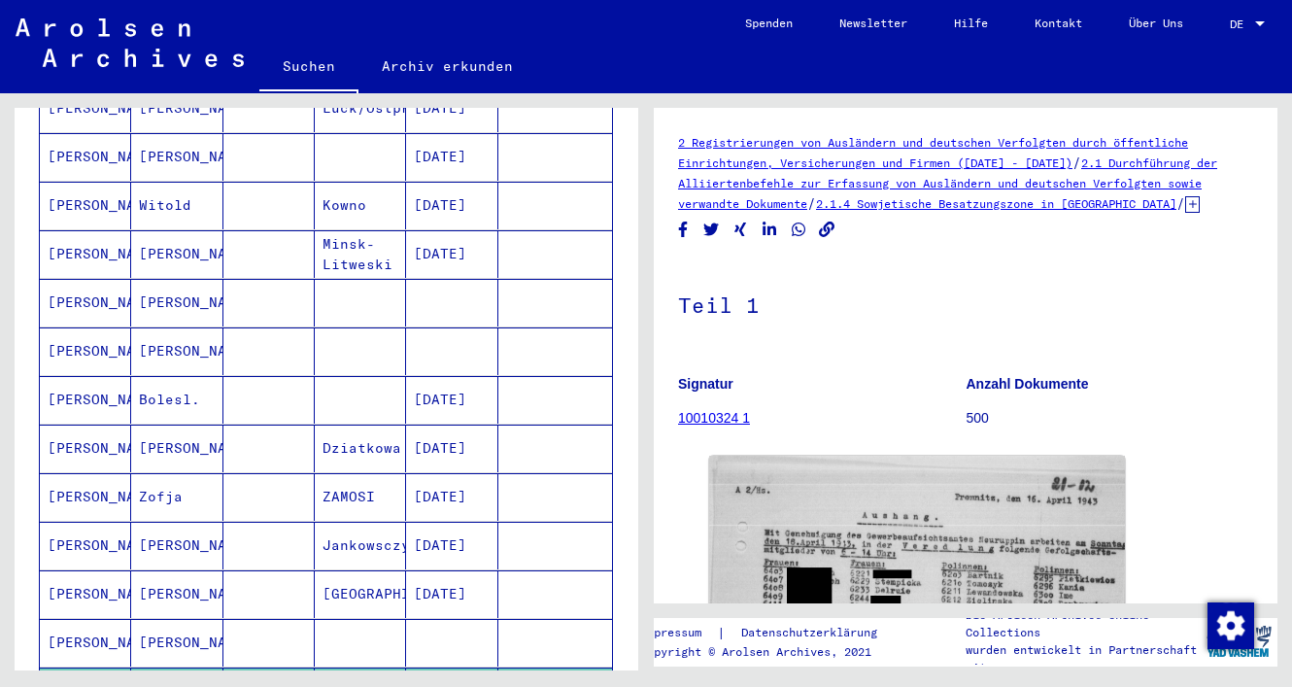
scroll to position [239, 0]
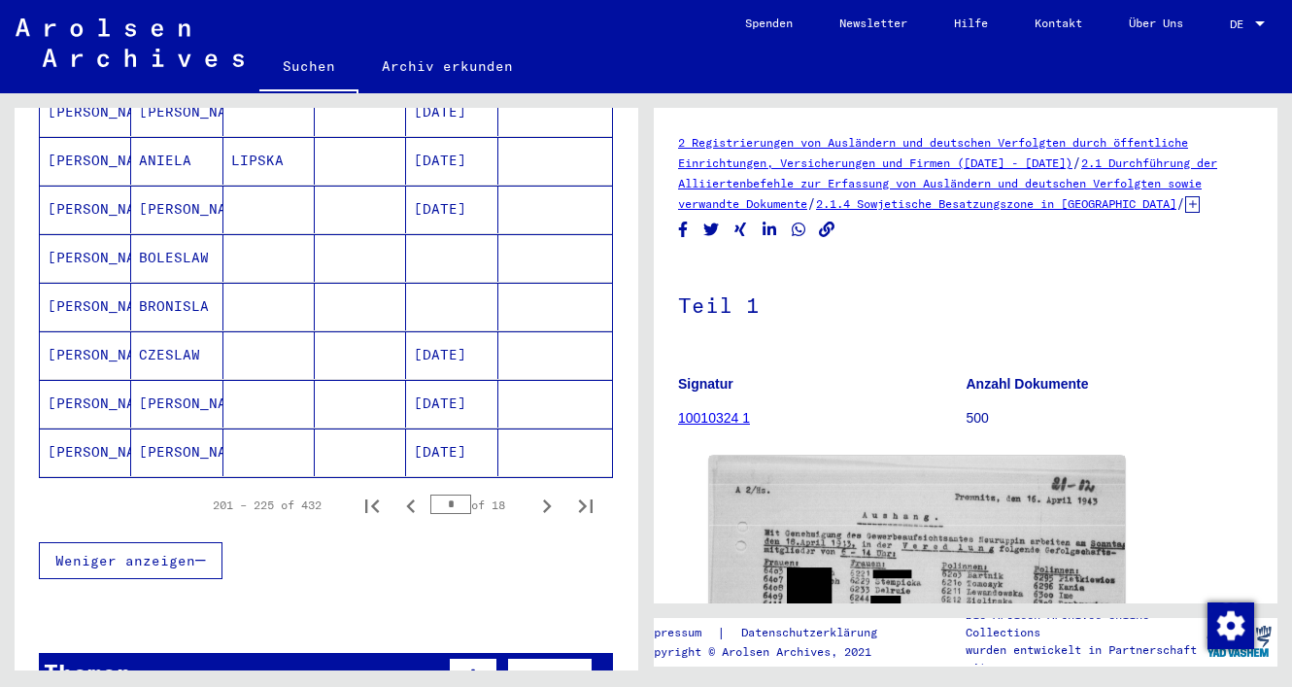
scroll to position [1152, 0]
click at [541, 492] on icon "Next page" at bounding box center [546, 505] width 27 height 27
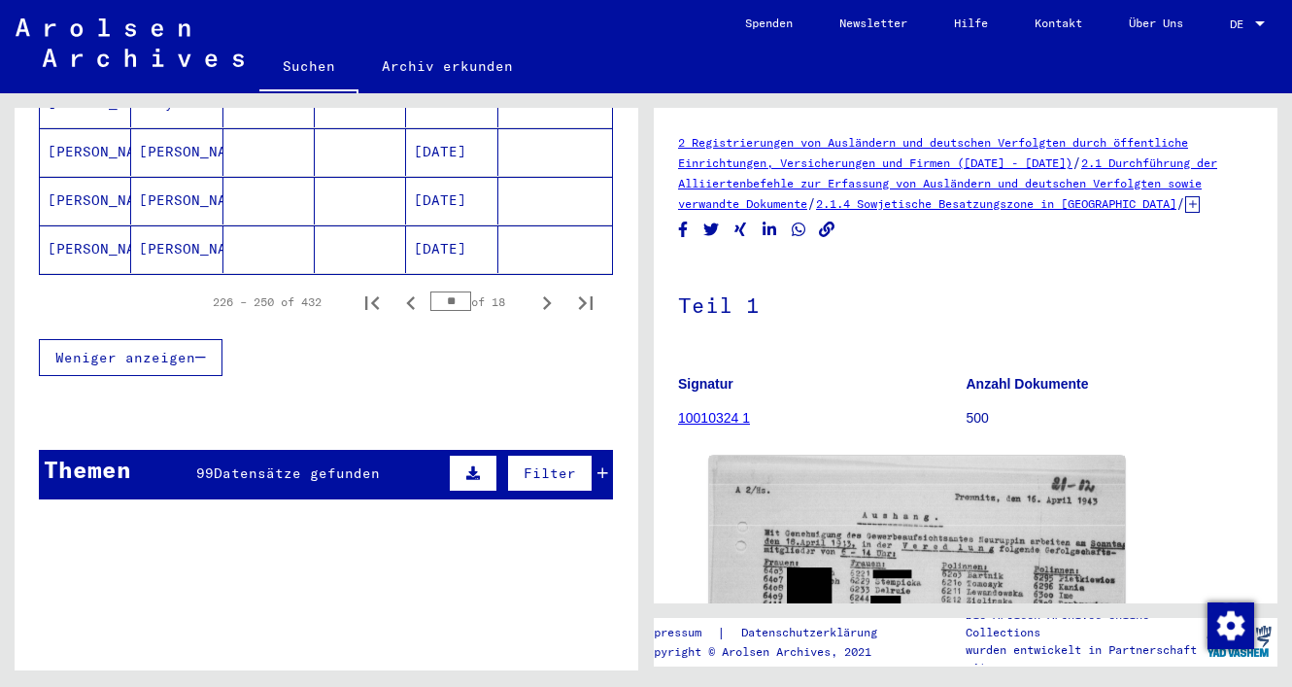
scroll to position [1362, 0]
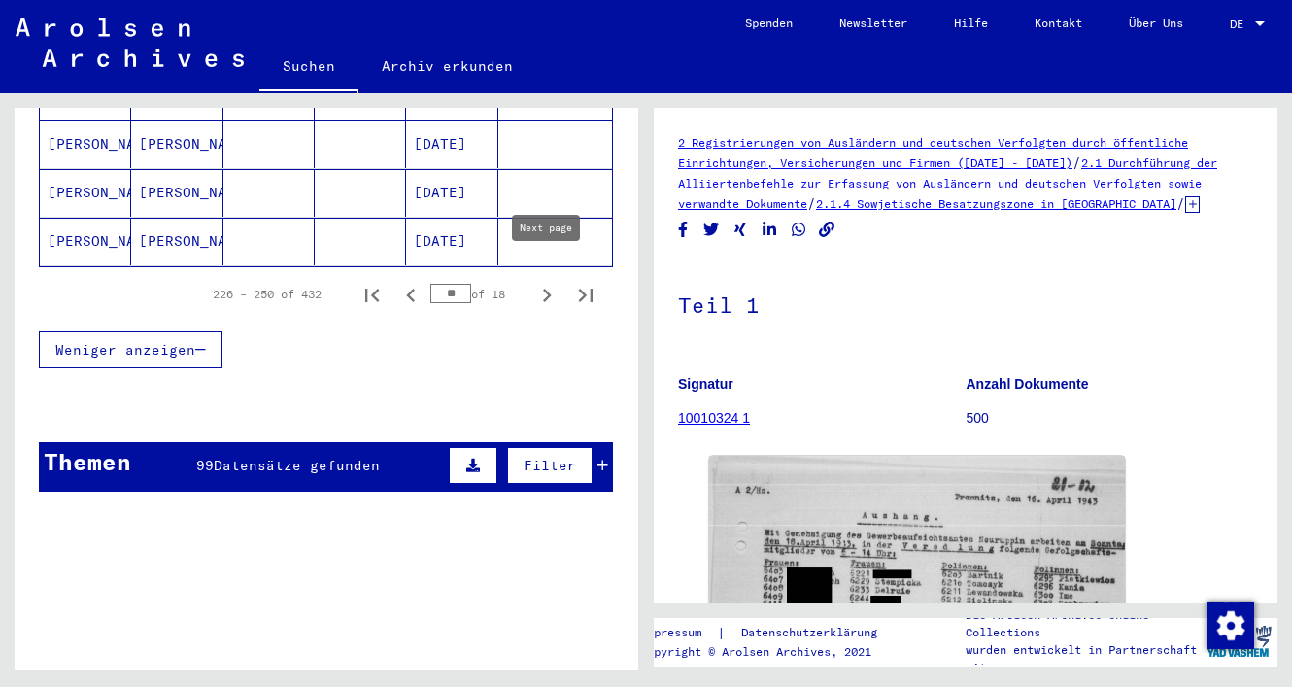
click at [545, 282] on icon "Next page" at bounding box center [546, 295] width 27 height 27
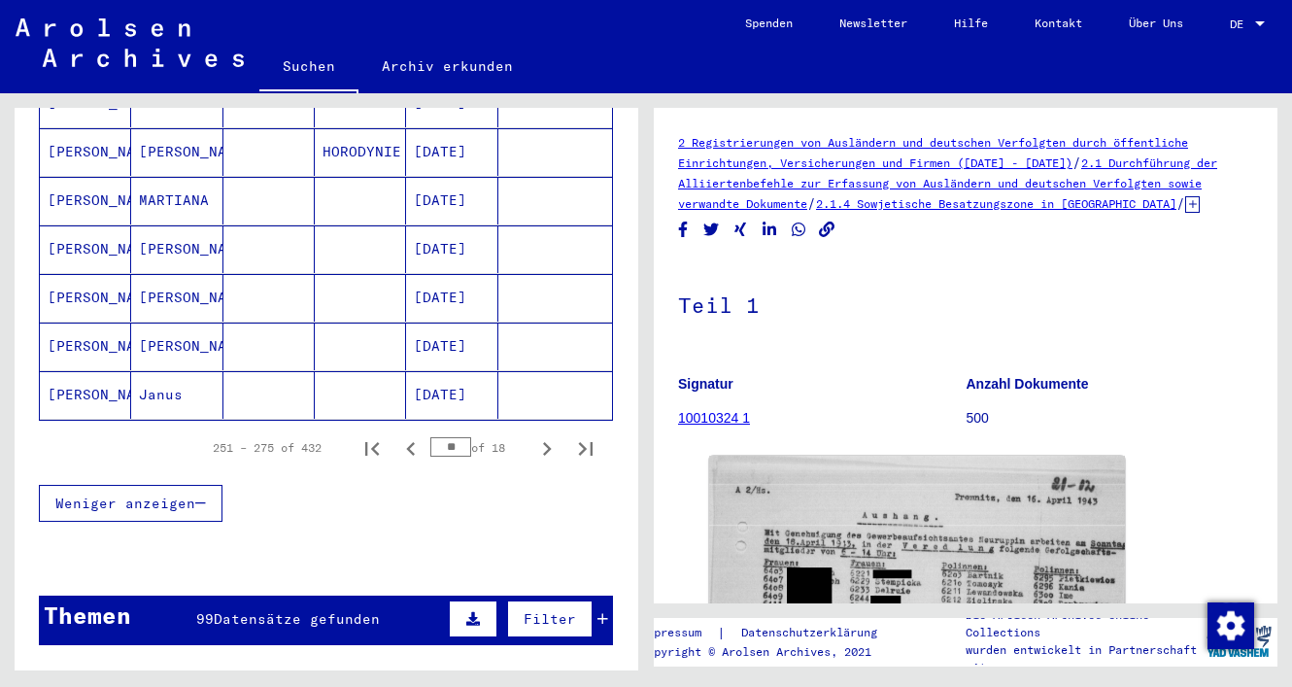
scroll to position [1211, 0]
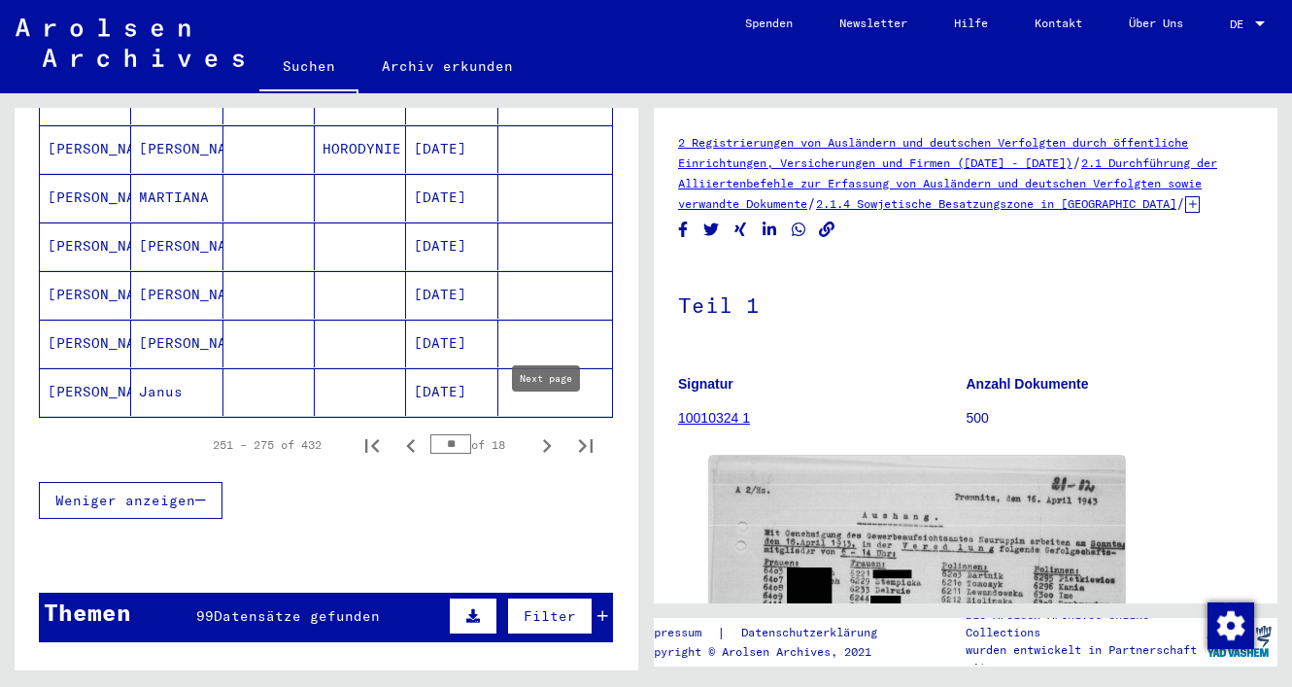
click at [546, 432] on icon "Next page" at bounding box center [546, 445] width 27 height 27
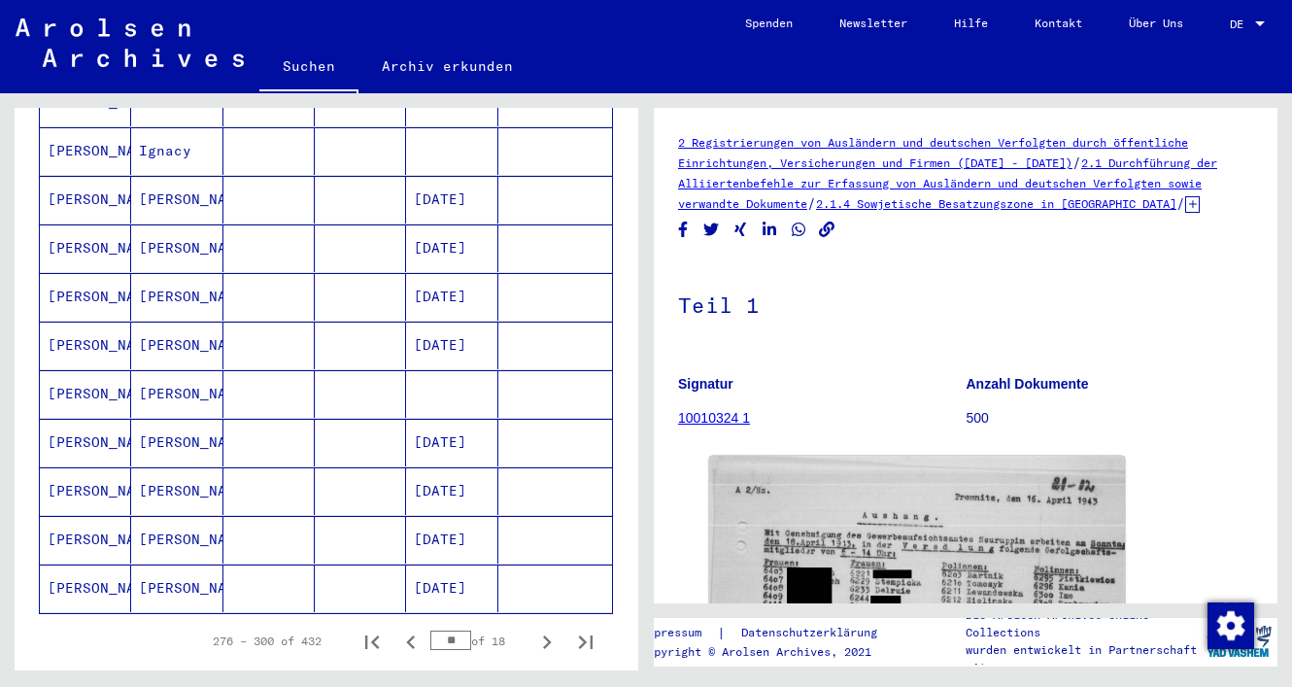
scroll to position [1020, 0]
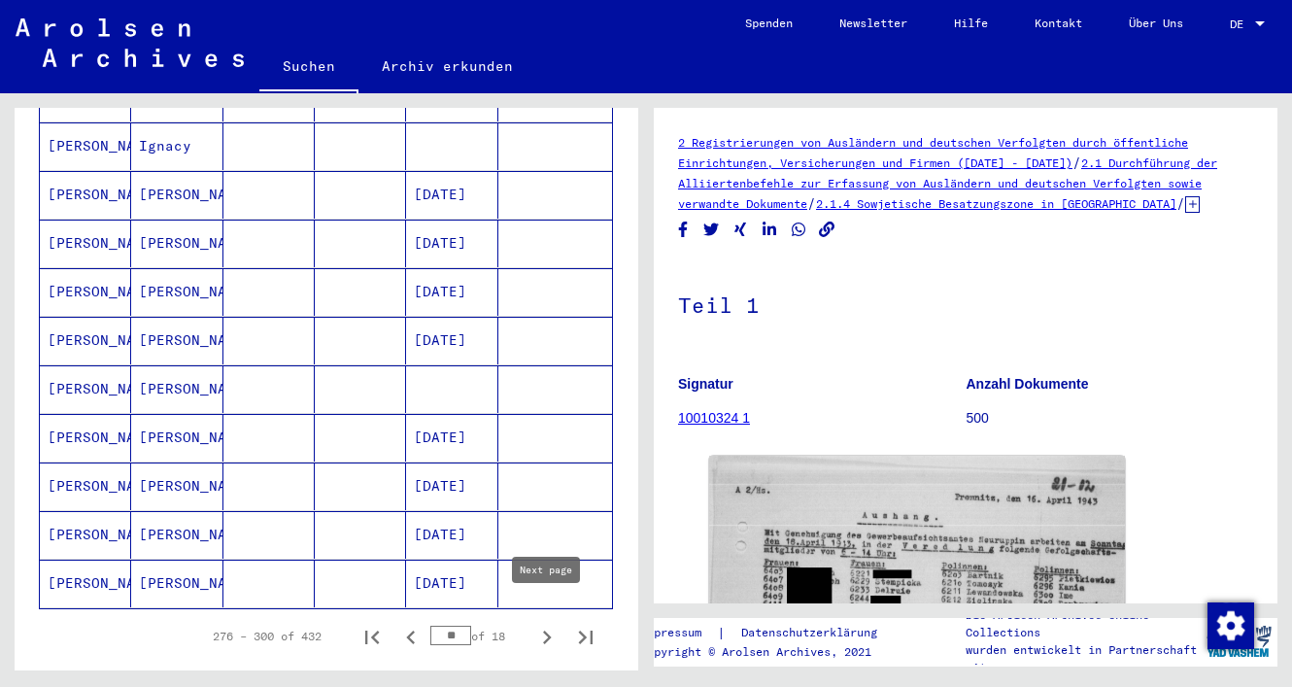
click at [545, 624] on icon "Next page" at bounding box center [546, 637] width 27 height 27
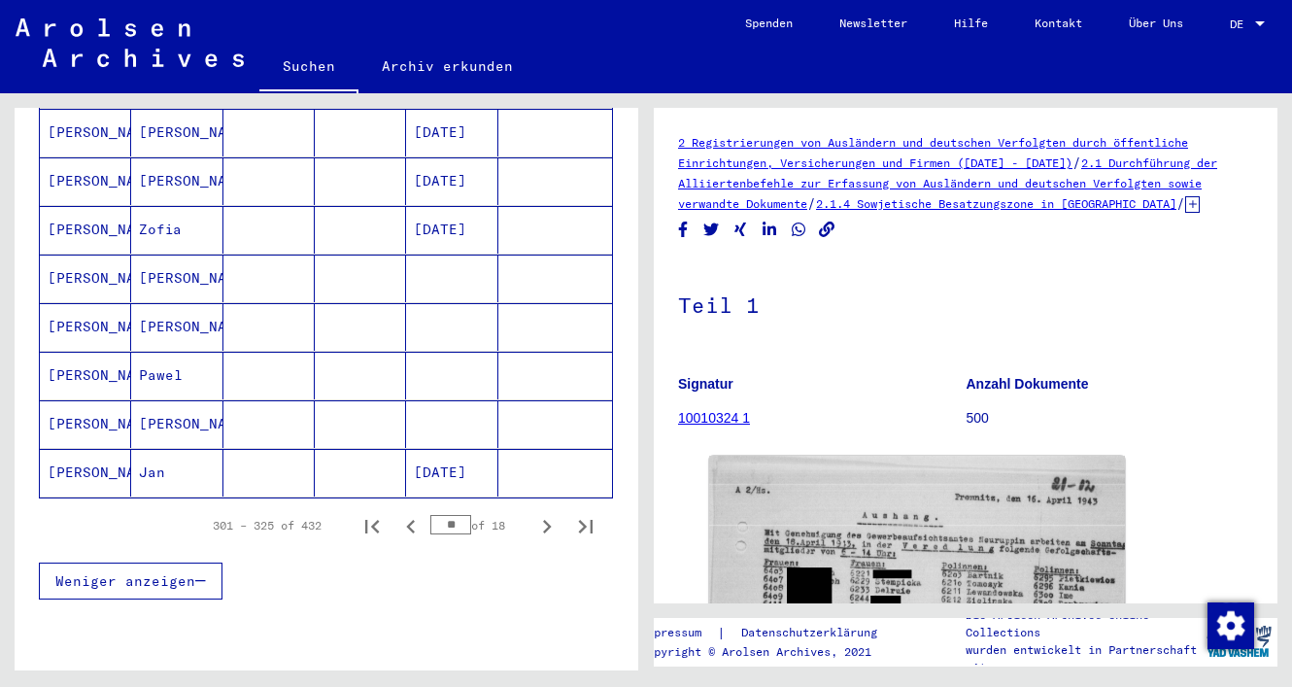
scroll to position [1132, 0]
click at [544, 512] on icon "Next page" at bounding box center [546, 525] width 27 height 27
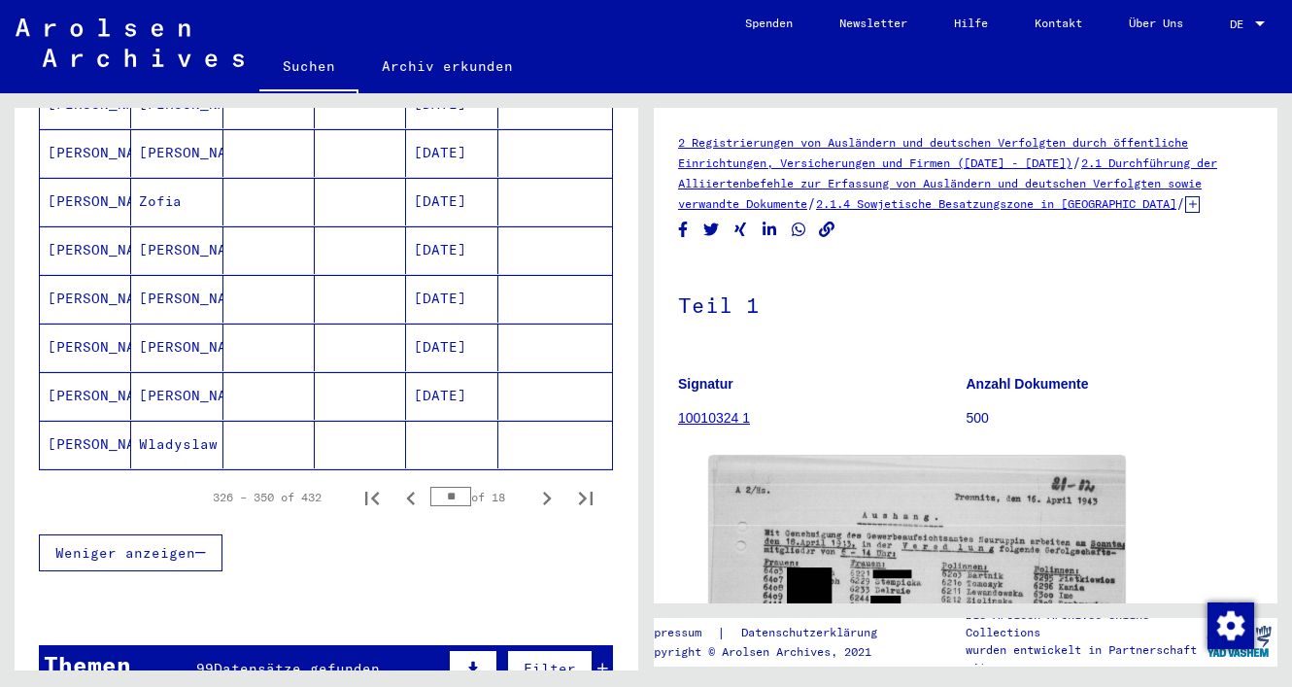
scroll to position [1170, 0]
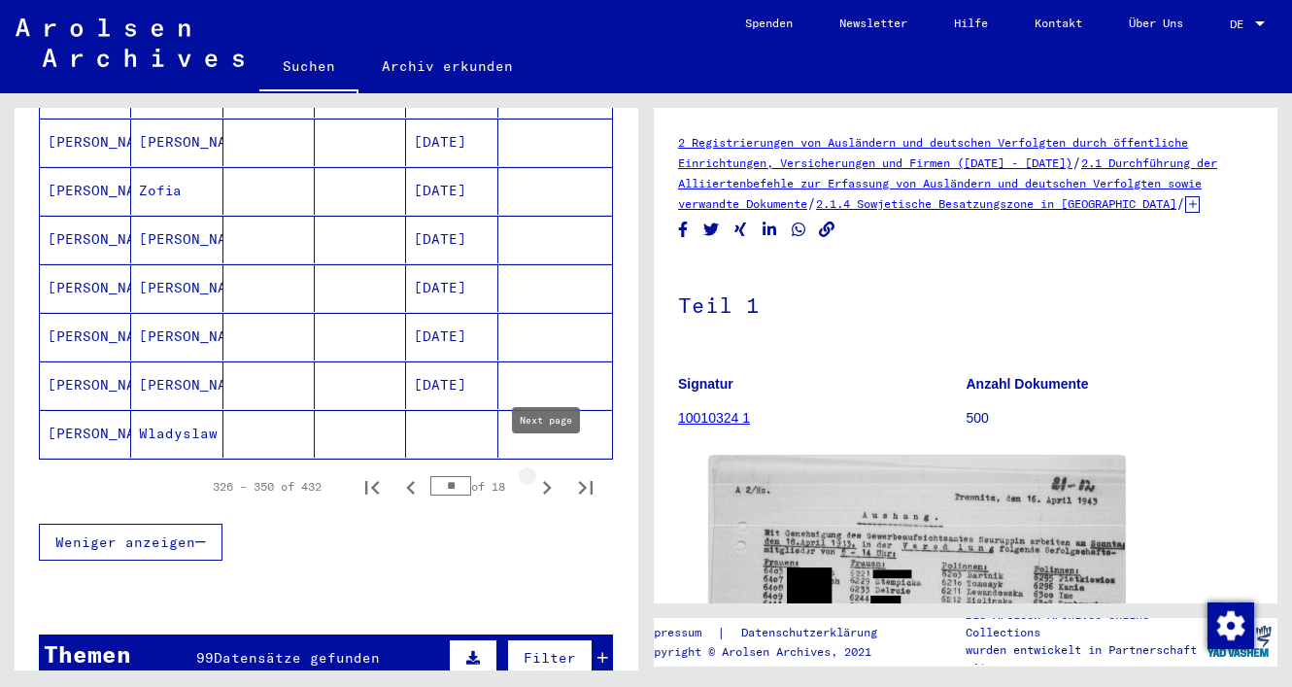
click at [540, 474] on icon "Next page" at bounding box center [546, 487] width 27 height 27
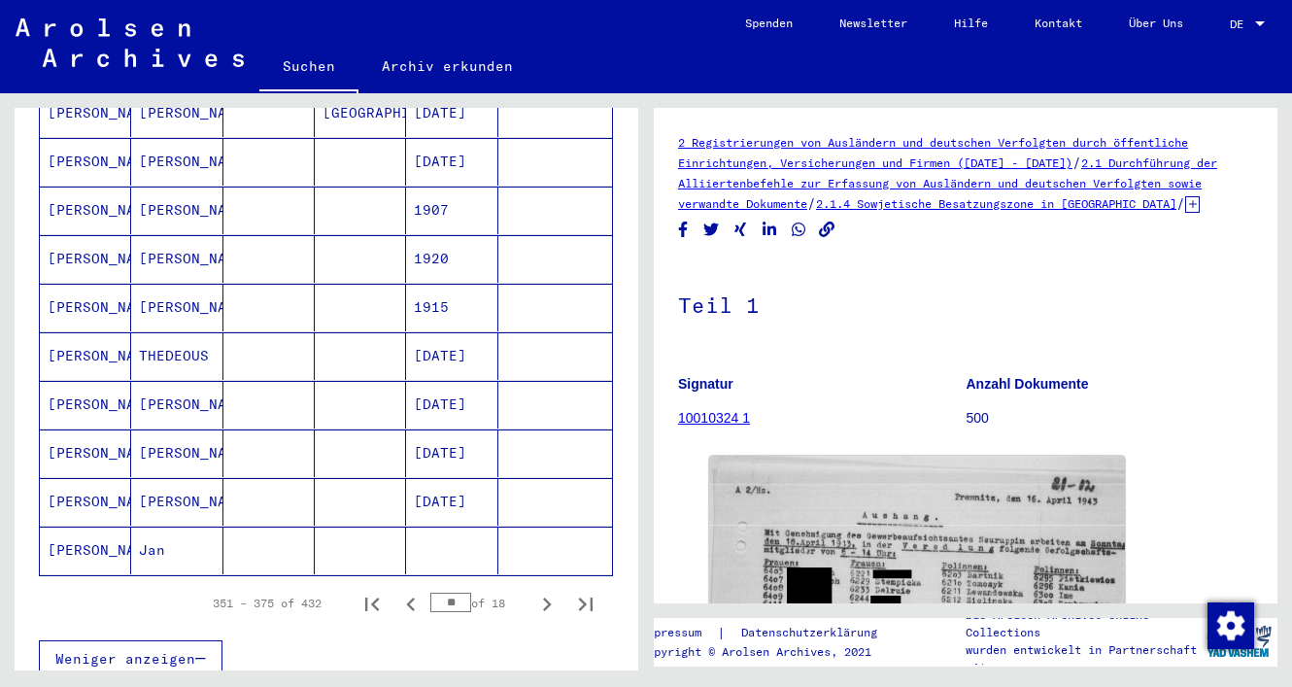
scroll to position [1059, 0]
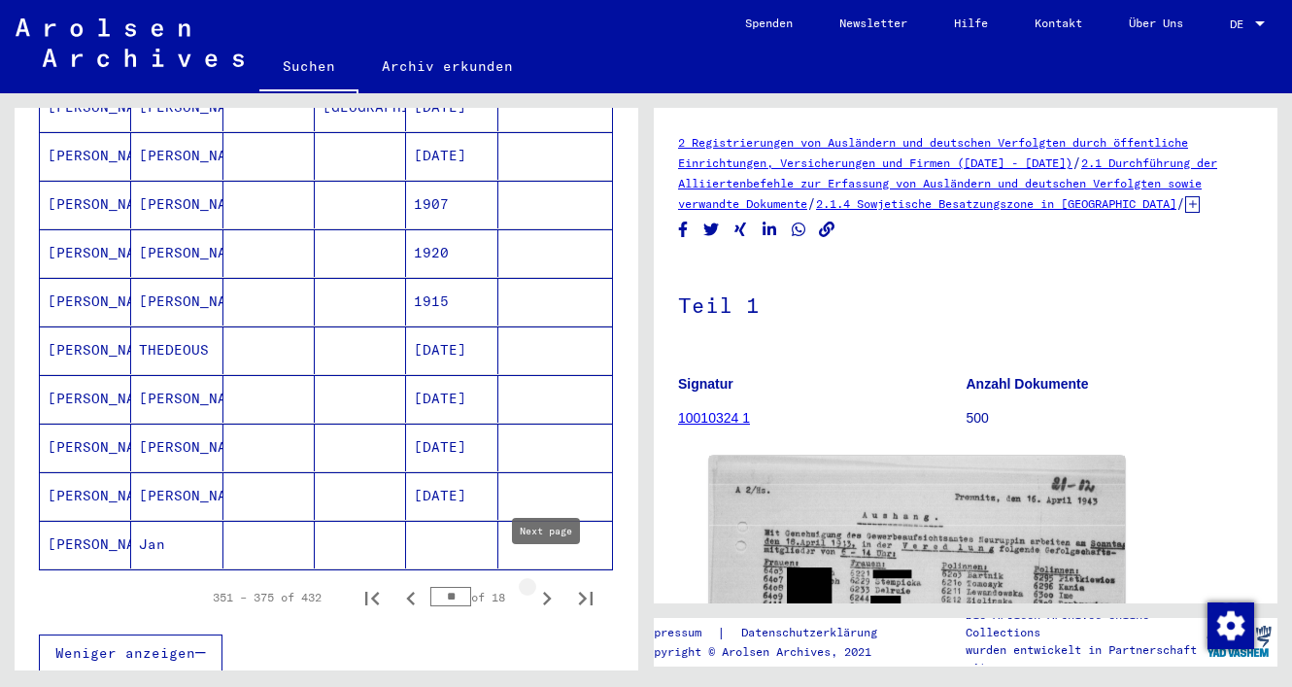
click at [549, 585] on icon "Next page" at bounding box center [546, 598] width 27 height 27
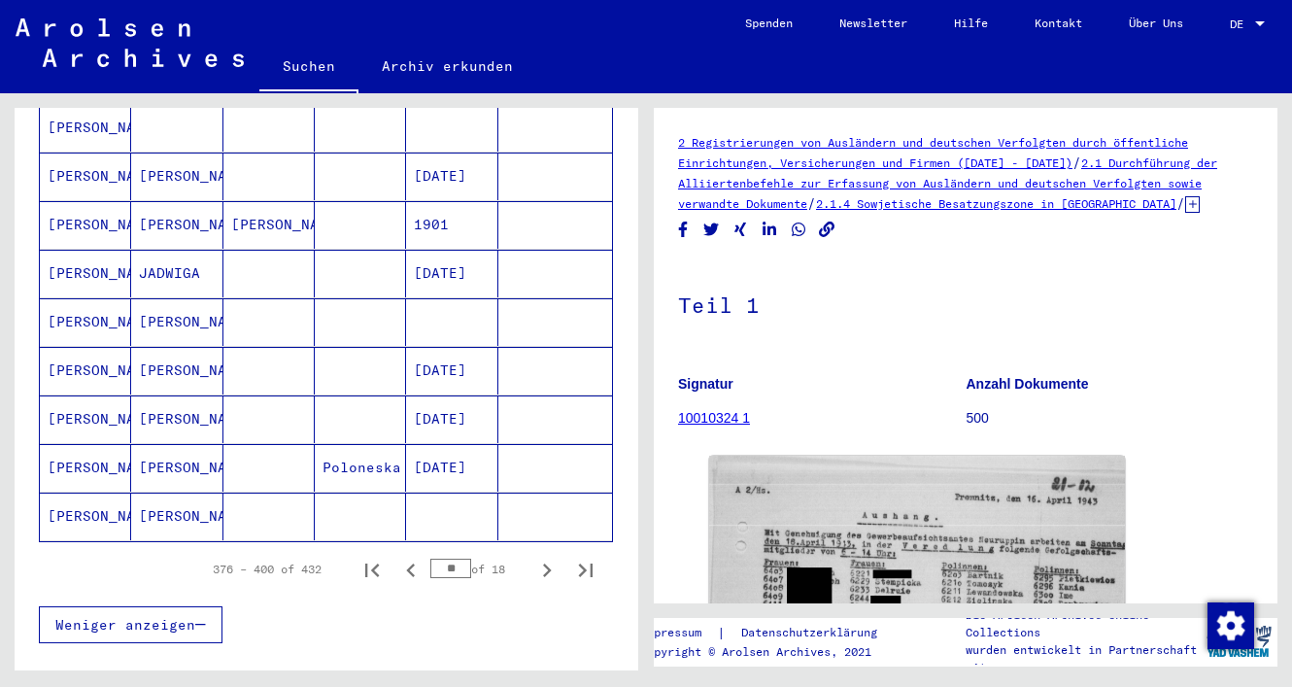
scroll to position [1109, 0]
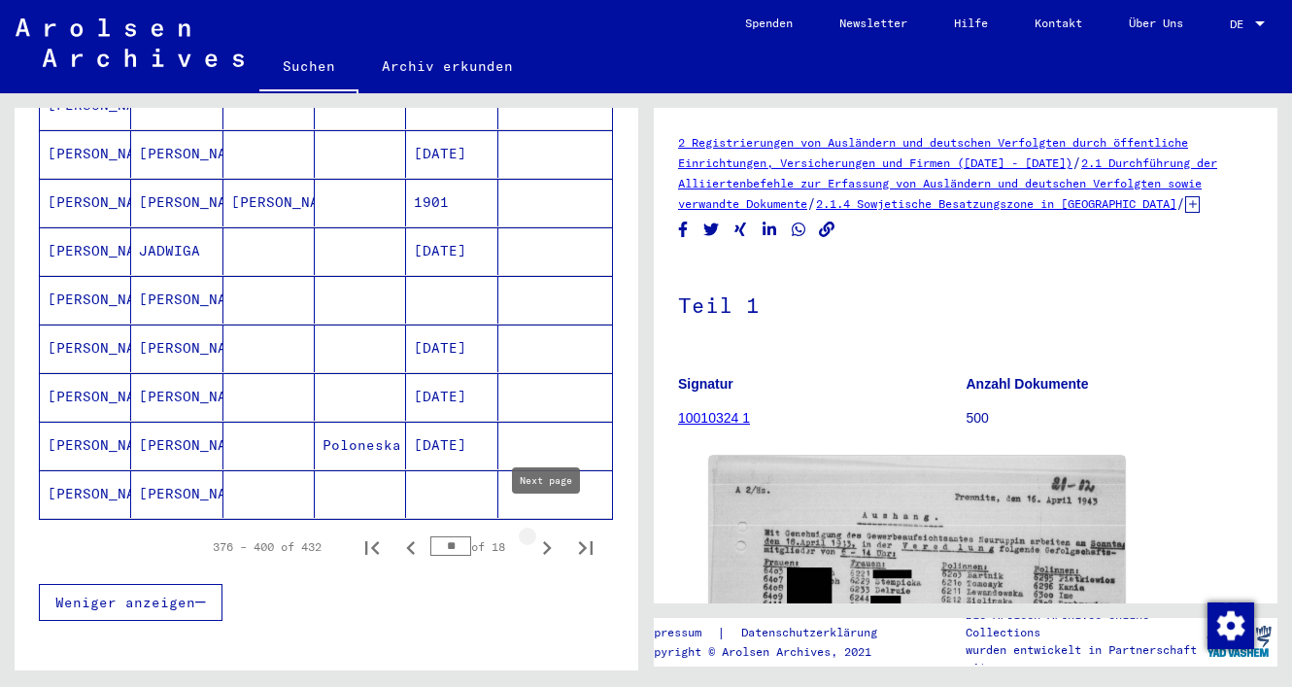
click at [548, 534] on icon "Next page" at bounding box center [546, 547] width 27 height 27
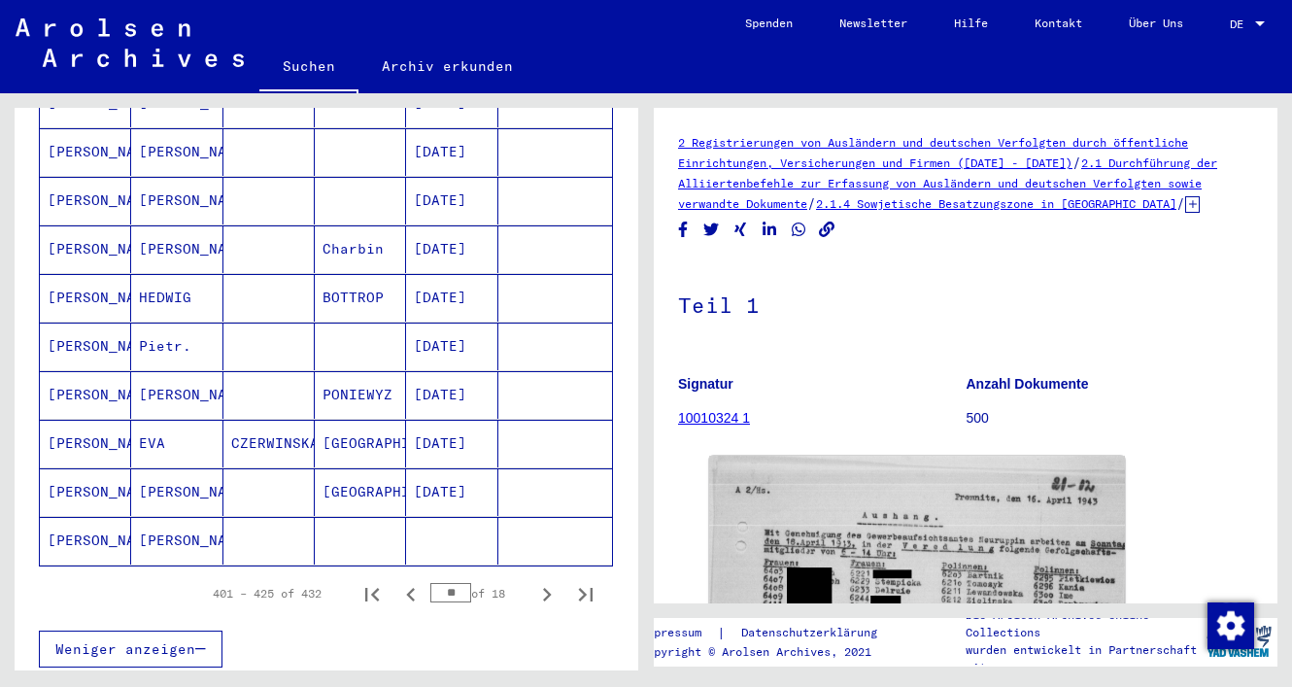
scroll to position [1071, 0]
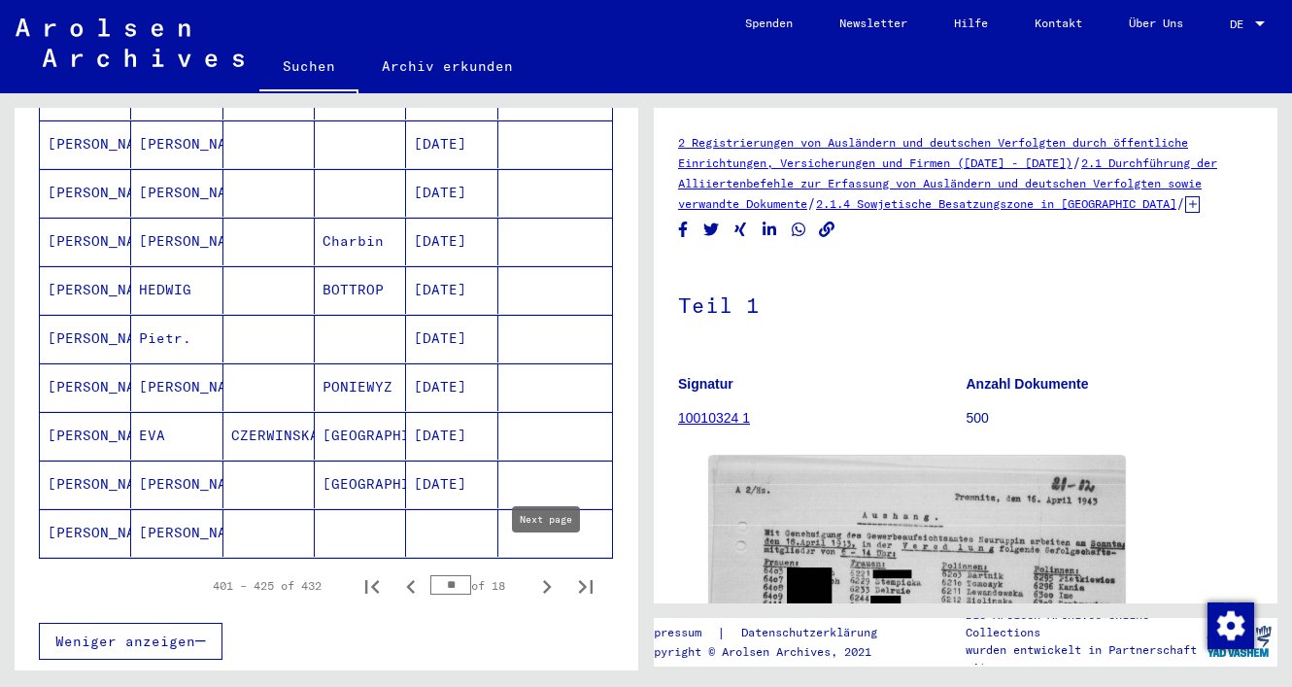
click at [548, 573] on icon "Next page" at bounding box center [546, 586] width 27 height 27
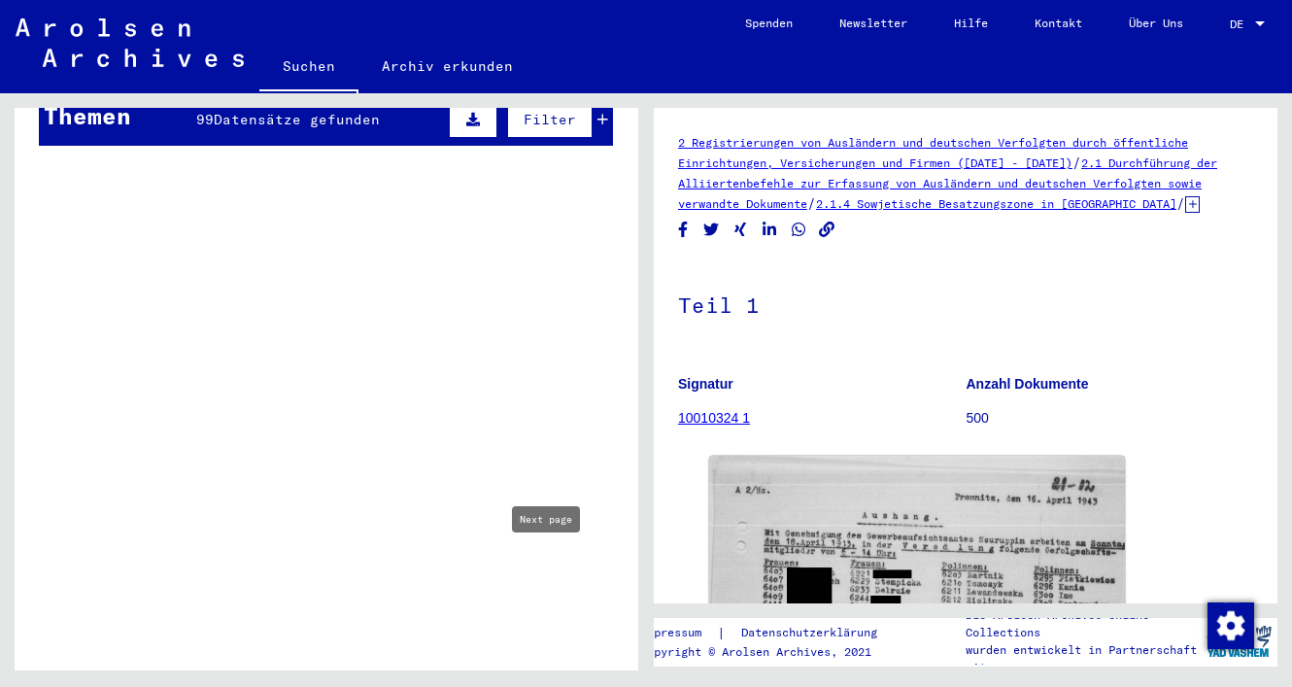
type input "**"
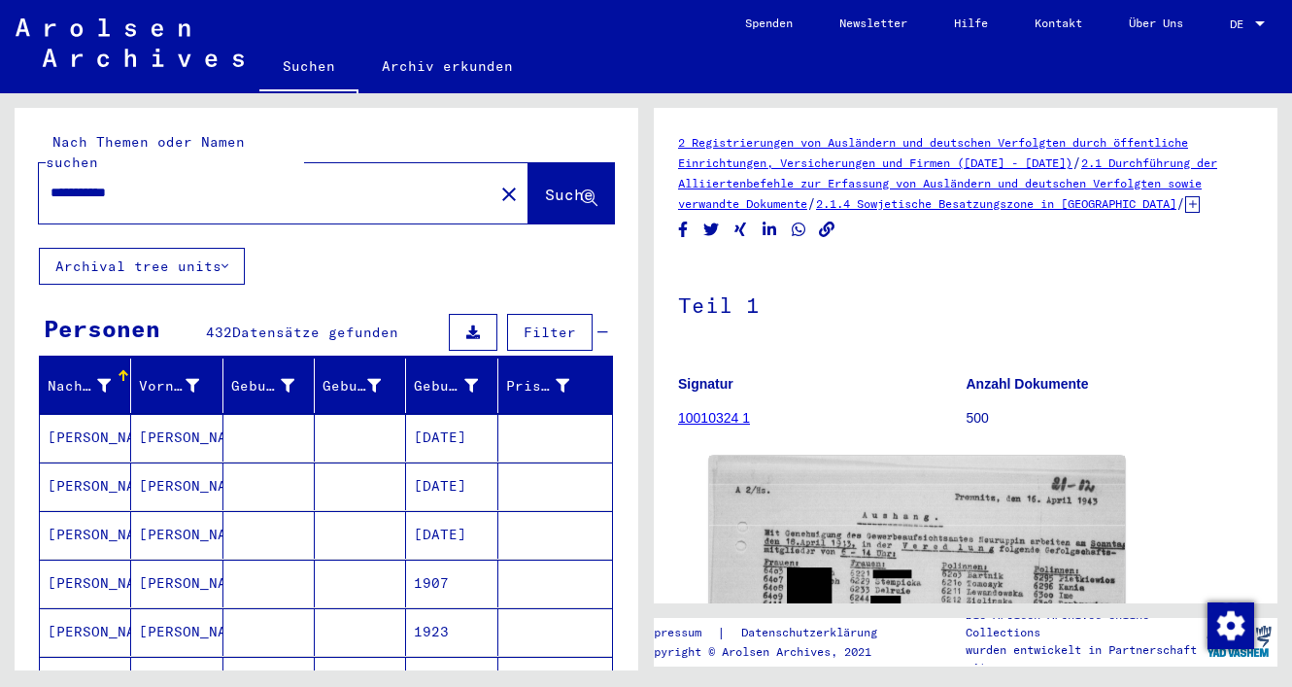
scroll to position [0, 0]
click at [180, 183] on input "**********" at bounding box center [266, 193] width 431 height 20
type input "**********"
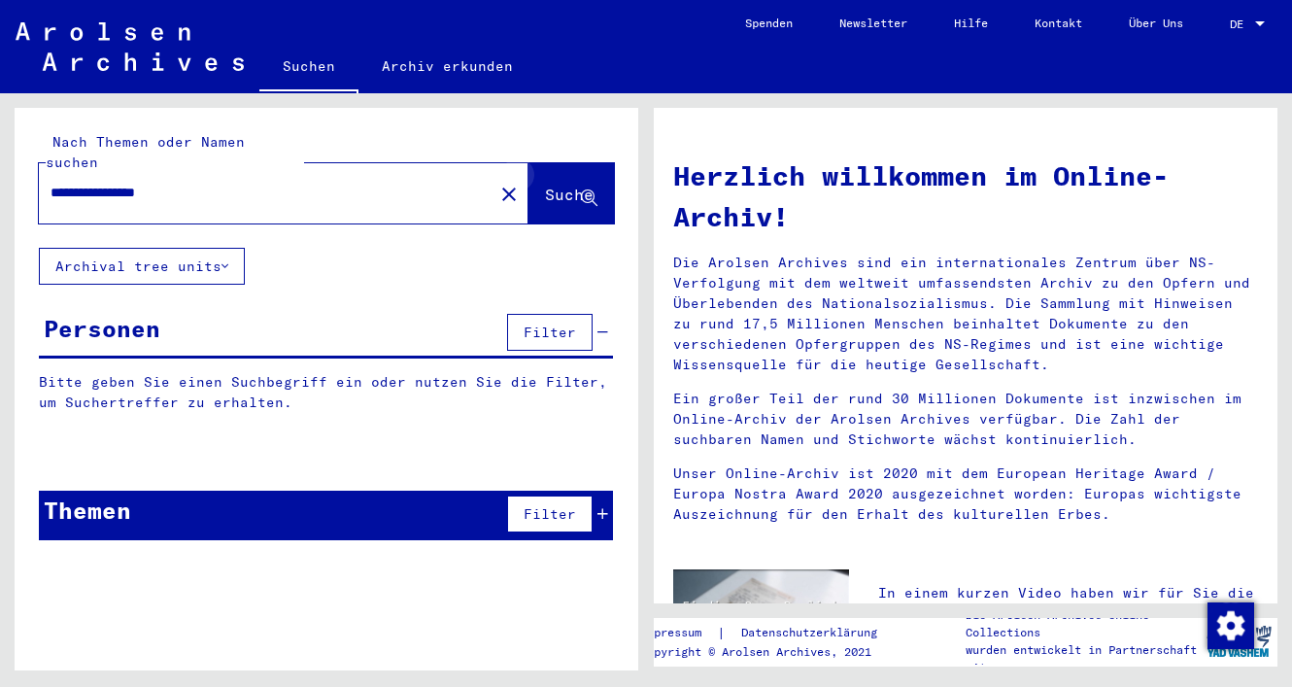
click at [587, 190] on icon at bounding box center [589, 198] width 17 height 17
